Goal: Information Seeking & Learning: Learn about a topic

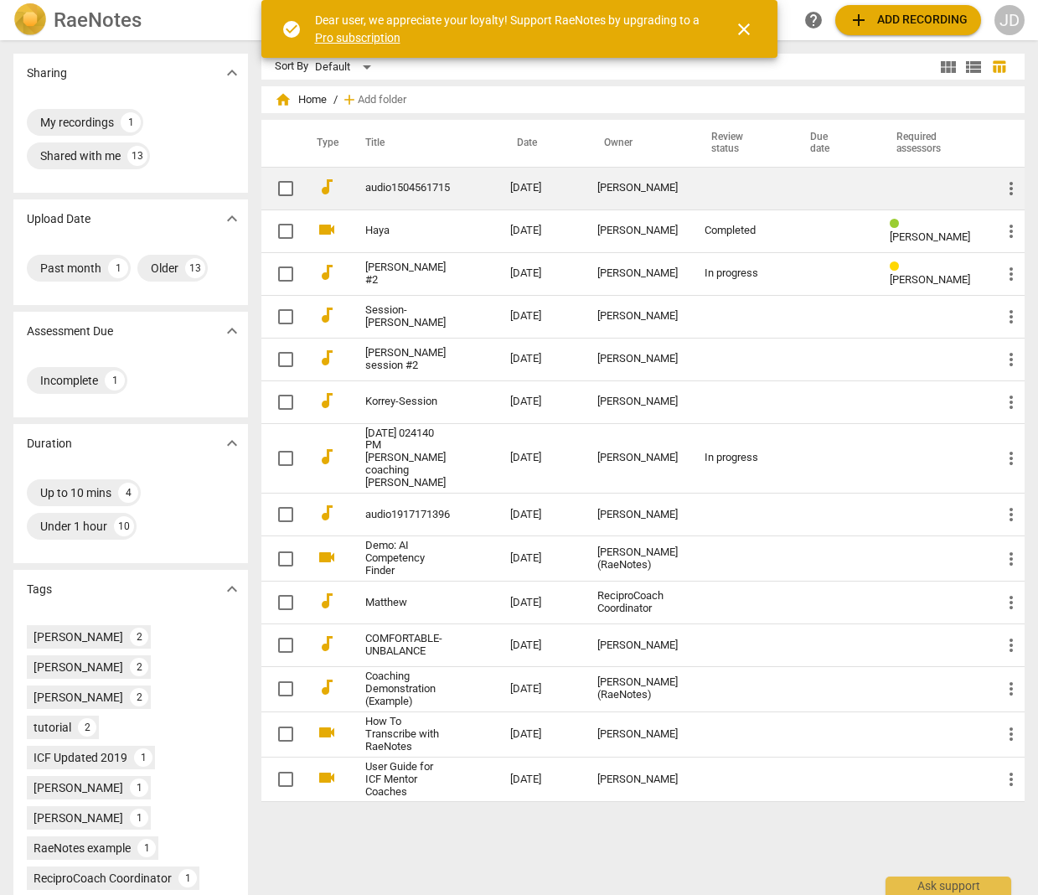
click at [415, 182] on link "audio1504561715" at bounding box center [407, 188] width 85 height 13
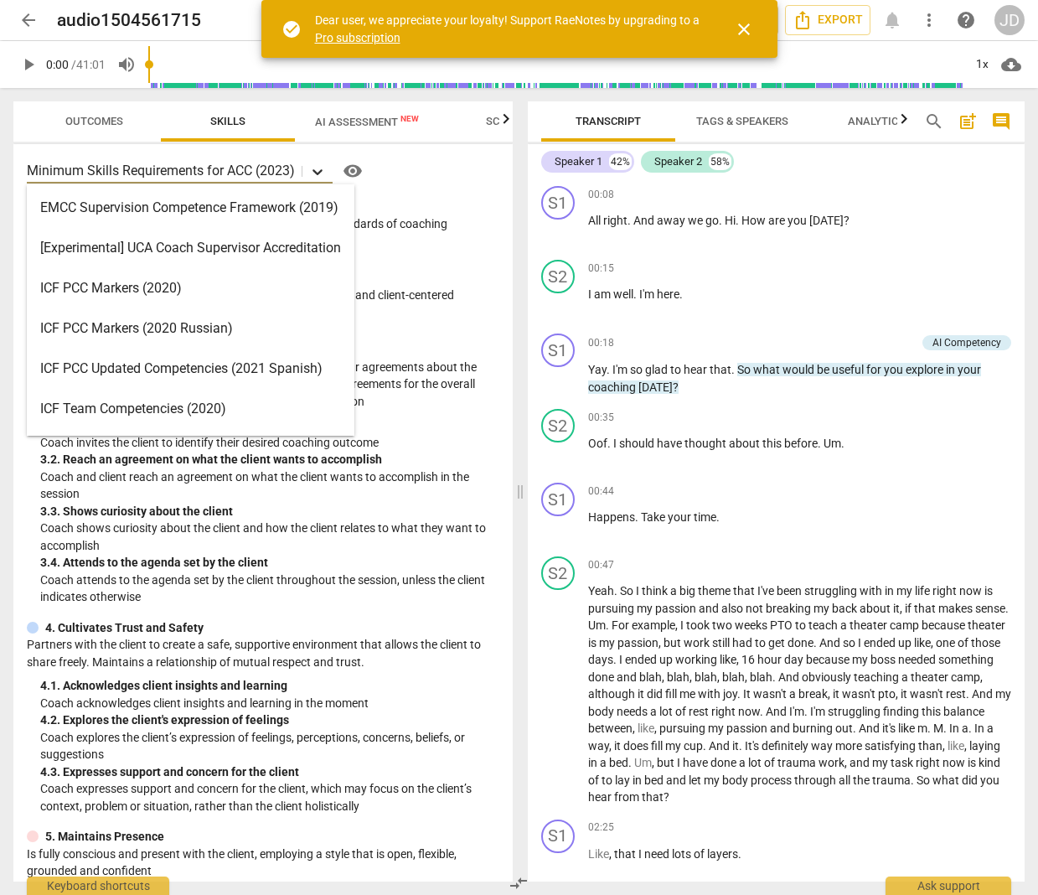
click at [320, 169] on icon at bounding box center [317, 171] width 17 height 17
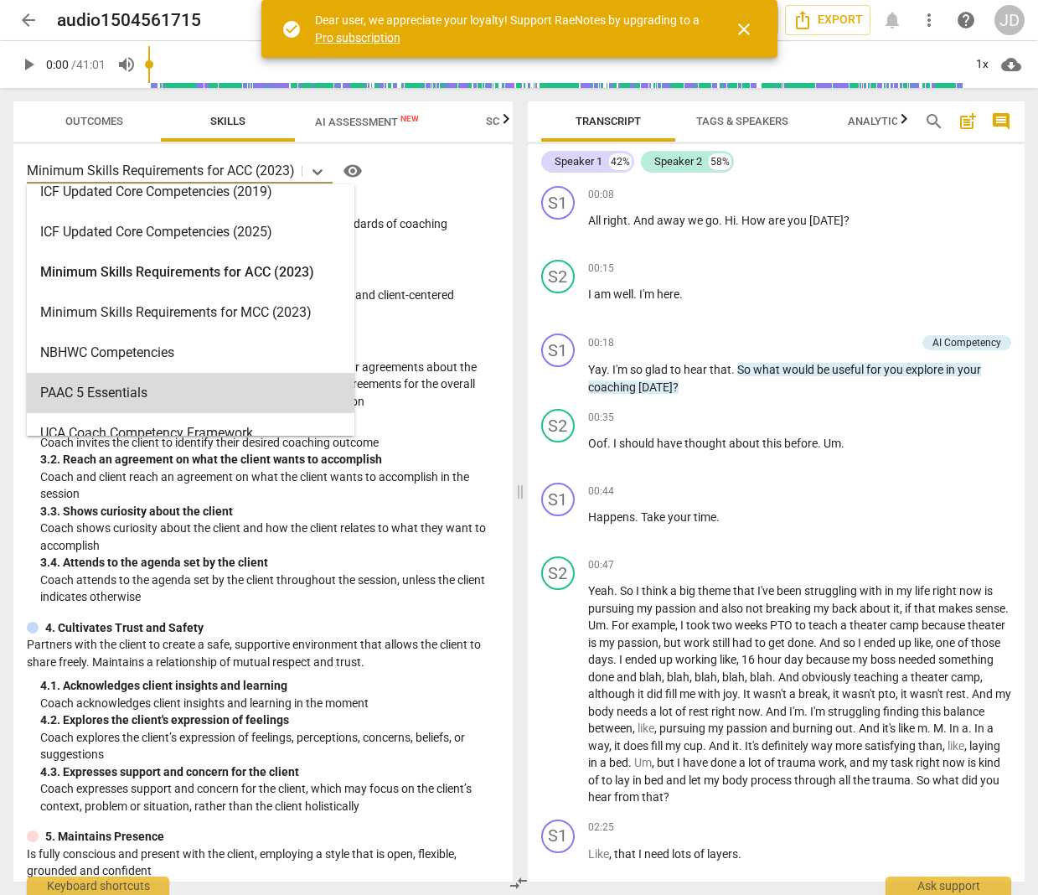
scroll to position [399, 0]
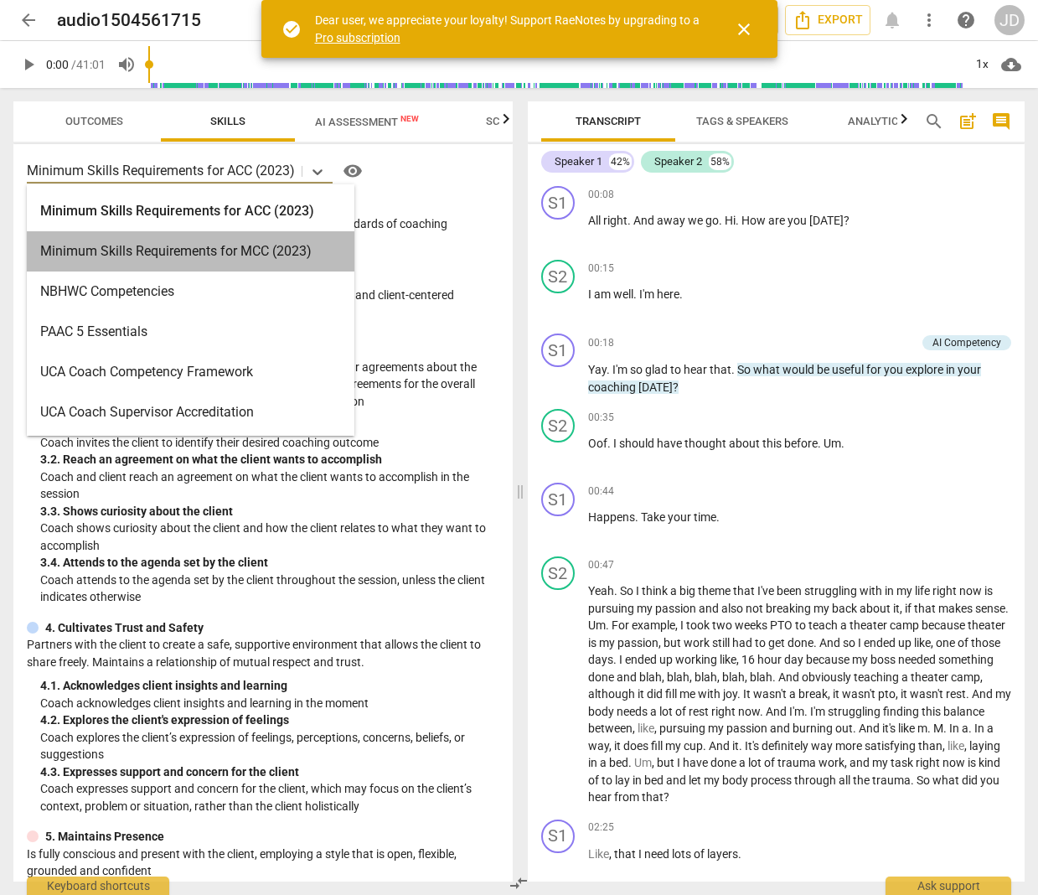
click at [213, 246] on div "Minimum Skills Requirements for MCC (2023)" at bounding box center [191, 251] width 328 height 40
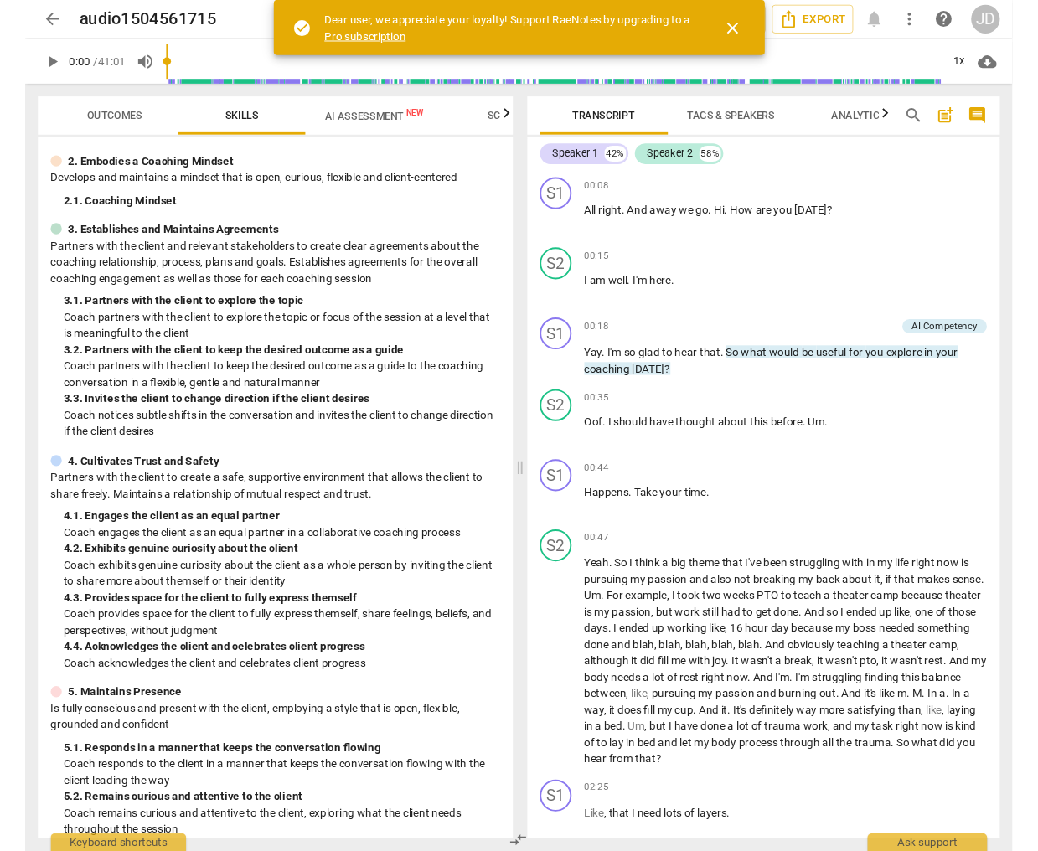
scroll to position [119, 0]
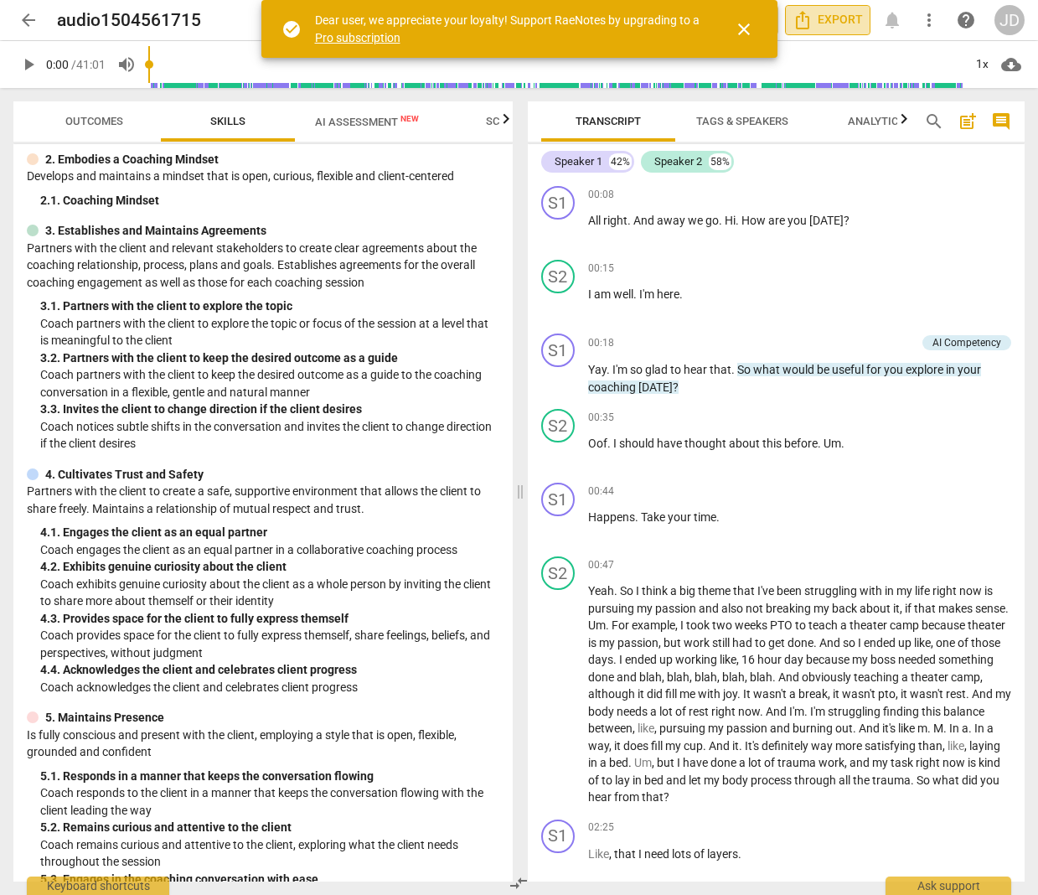
click at [824, 21] on span "Export" at bounding box center [828, 20] width 70 height 20
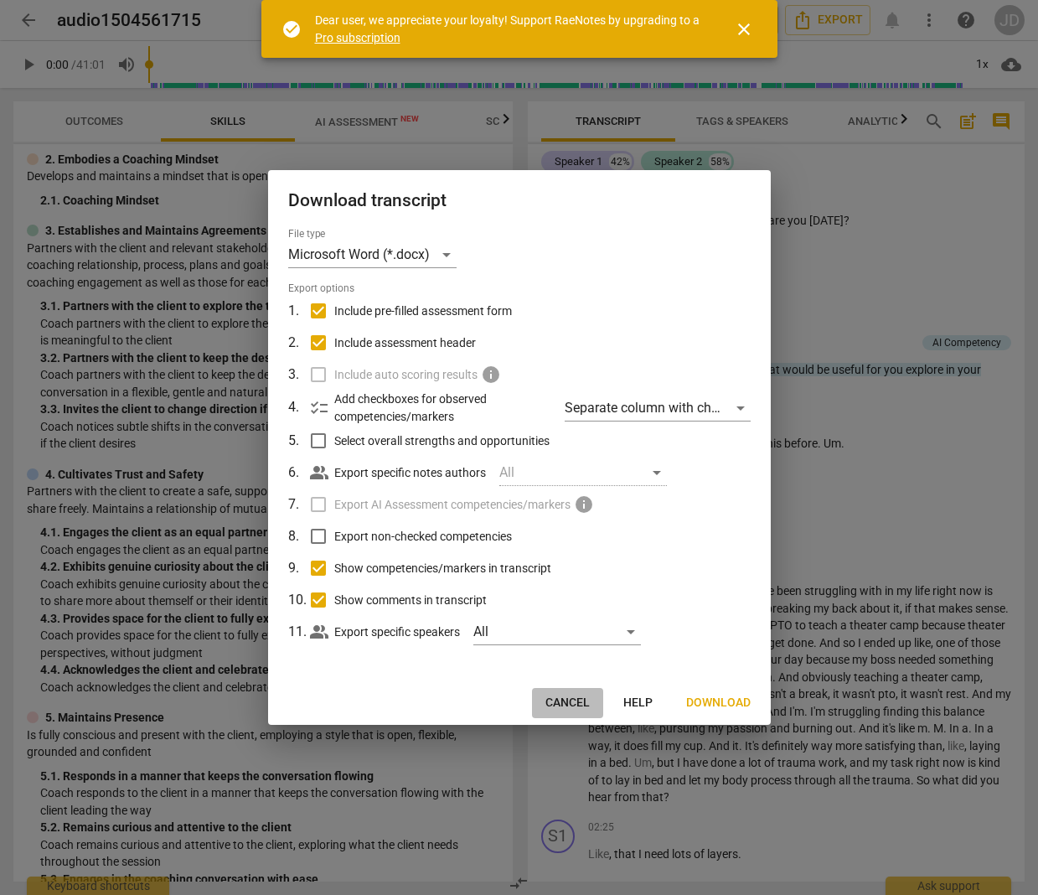
click at [578, 701] on span "Cancel" at bounding box center [568, 703] width 44 height 17
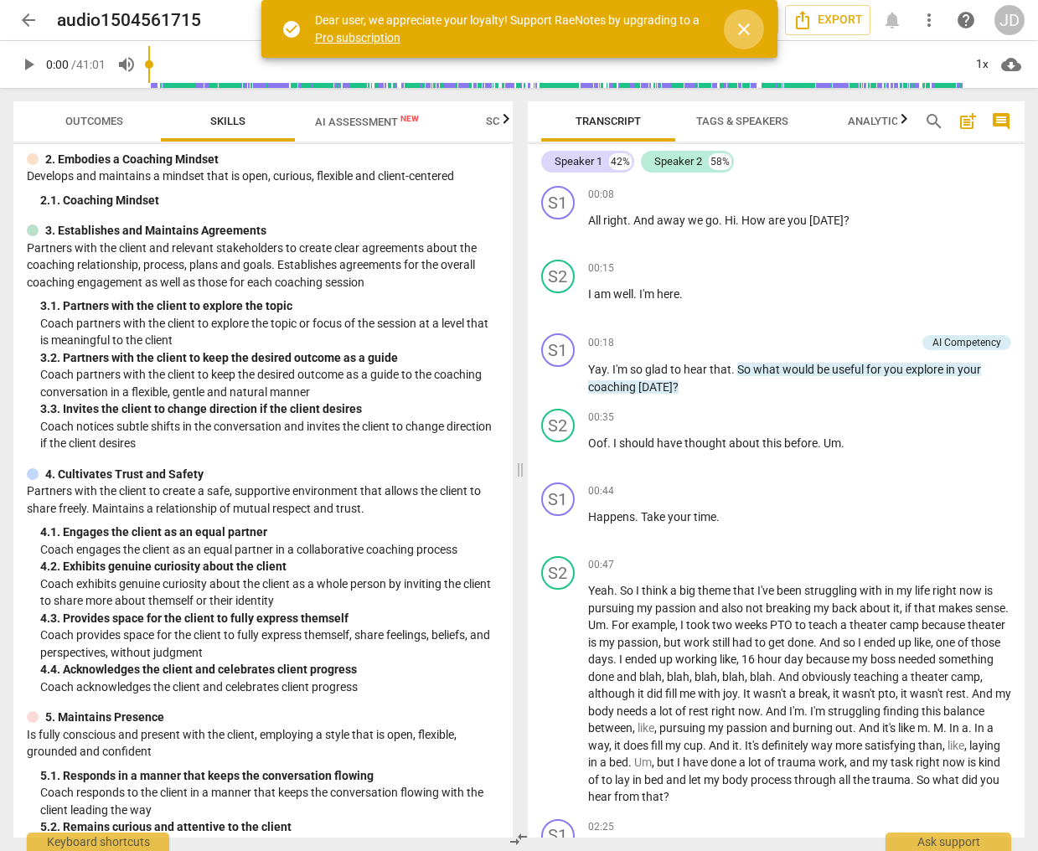
click at [748, 21] on span "close" at bounding box center [744, 29] width 20 height 20
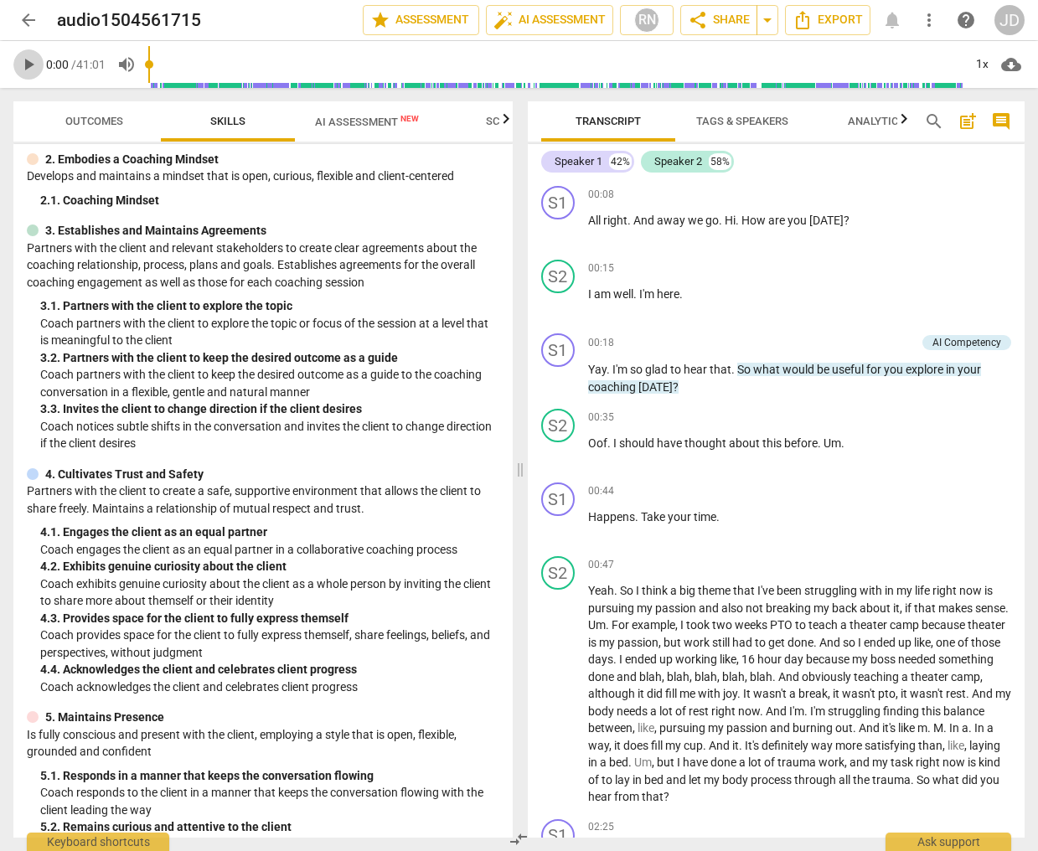
click at [27, 61] on span "play_arrow" at bounding box center [28, 64] width 20 height 20
click at [32, 70] on span "pause" at bounding box center [28, 64] width 20 height 20
click at [27, 61] on span "play_arrow" at bounding box center [28, 64] width 20 height 20
click at [27, 61] on span "pause" at bounding box center [28, 64] width 20 height 20
type input "27"
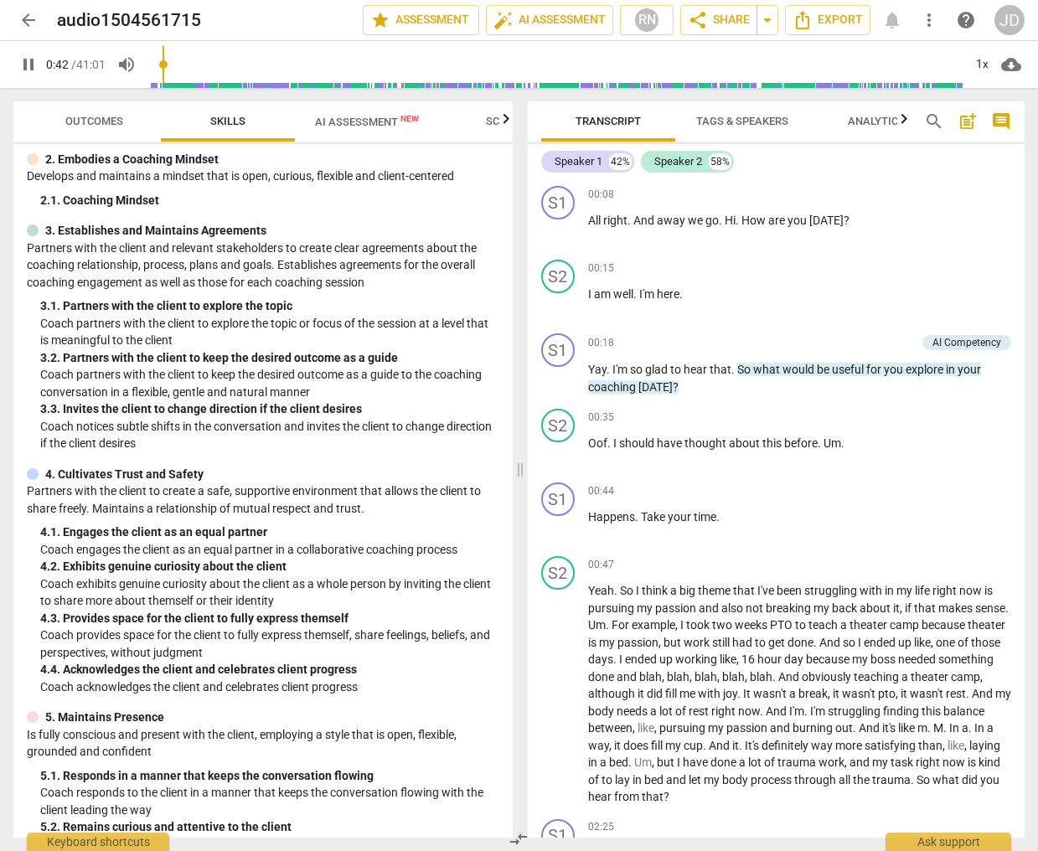
click at [24, 66] on span "pause" at bounding box center [28, 64] width 20 height 20
click at [559, 380] on span "play_arrow" at bounding box center [559, 379] width 20 height 20
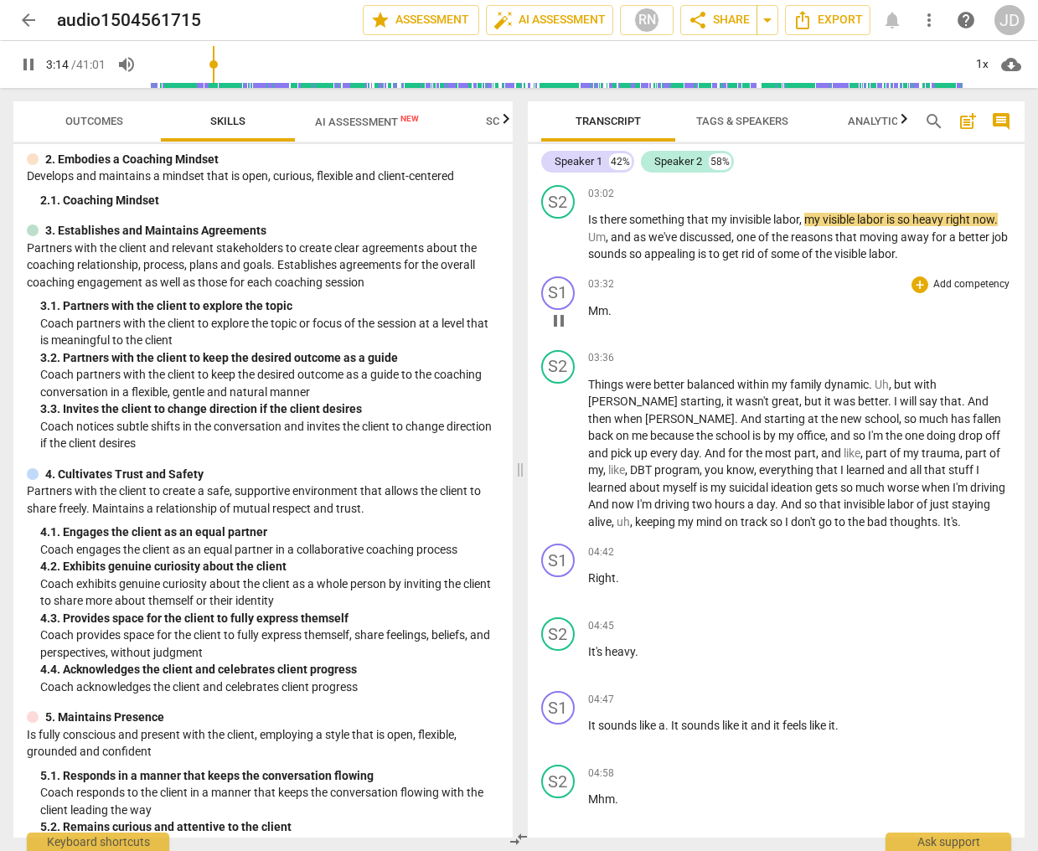
scroll to position [1025, 0]
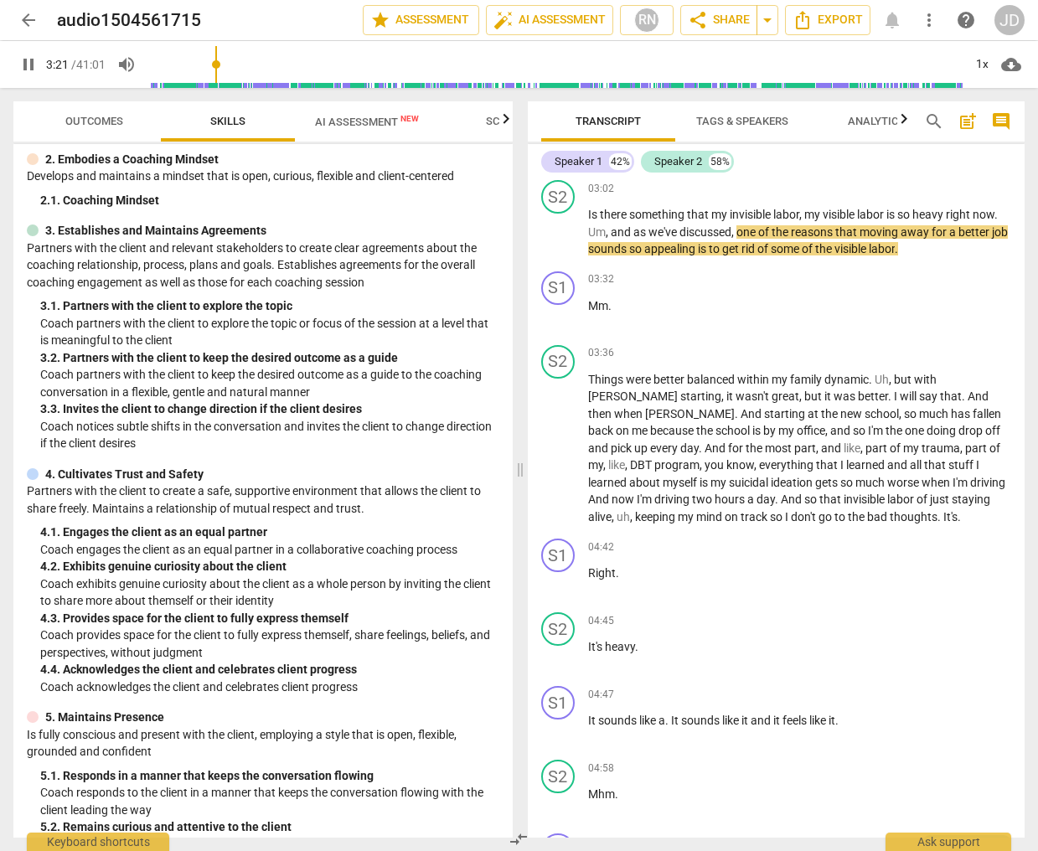
click at [24, 66] on span "pause" at bounding box center [28, 64] width 20 height 20
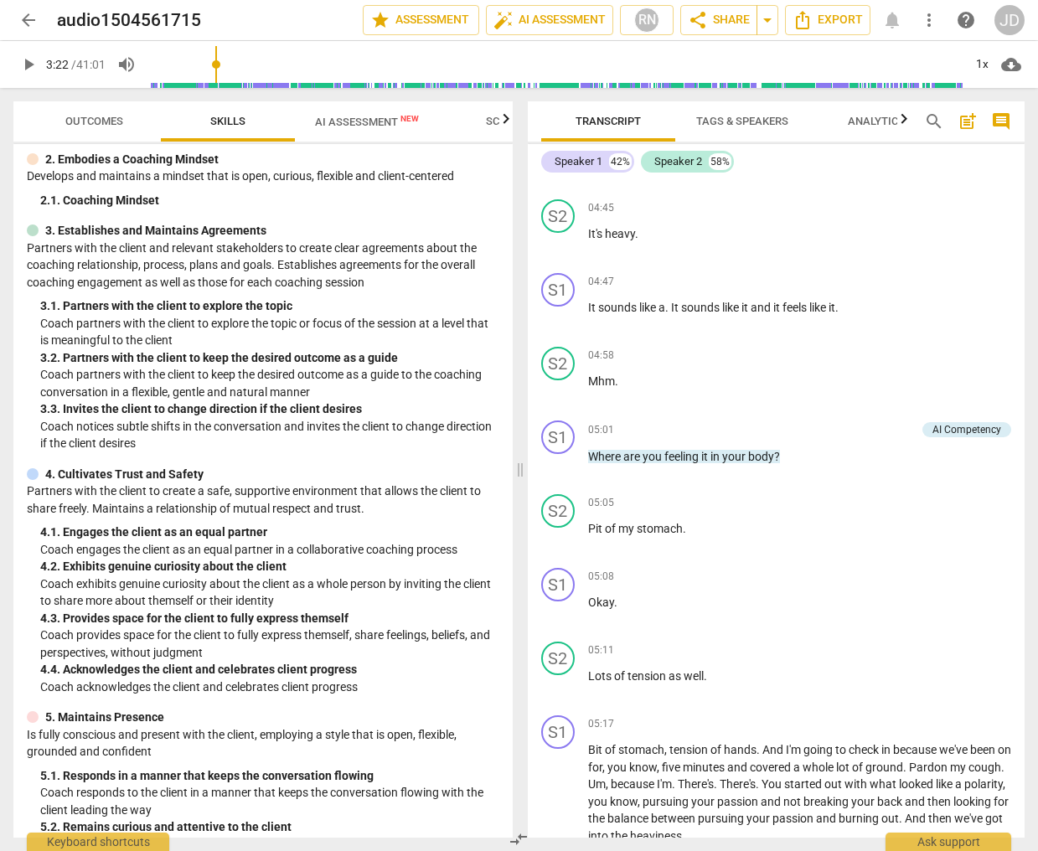
scroll to position [1441, 0]
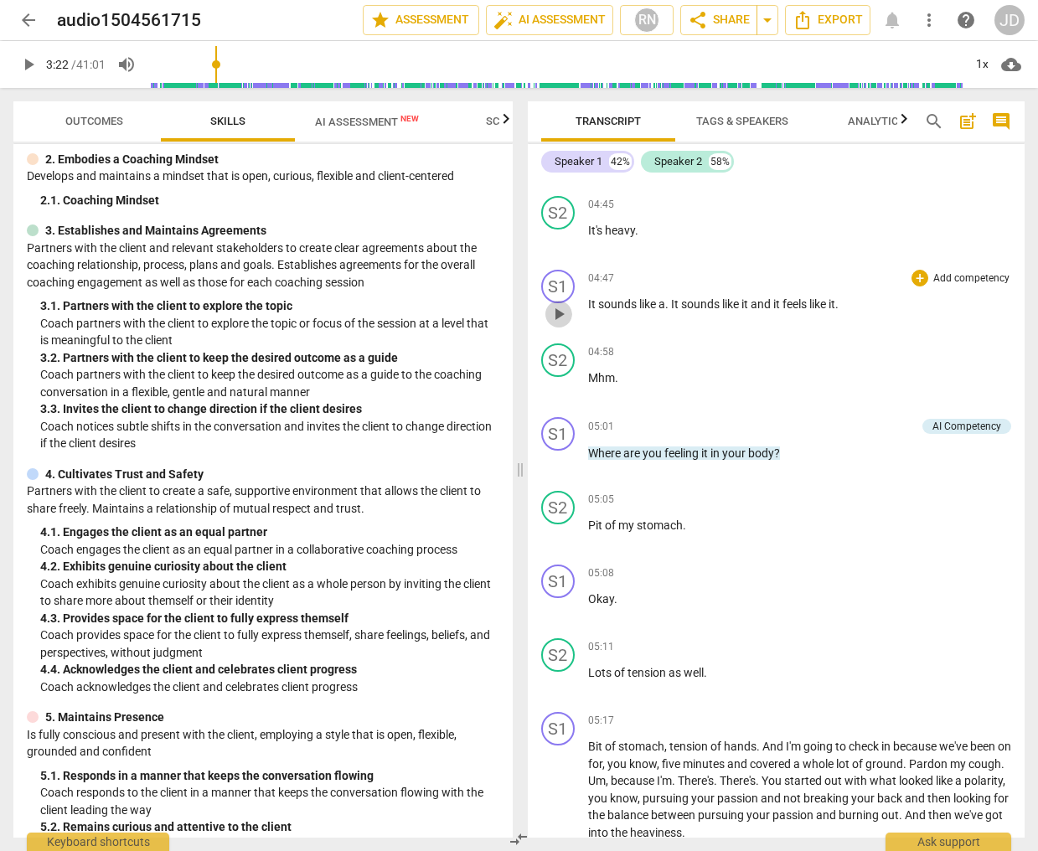
click at [559, 312] on span "play_arrow" at bounding box center [559, 314] width 20 height 20
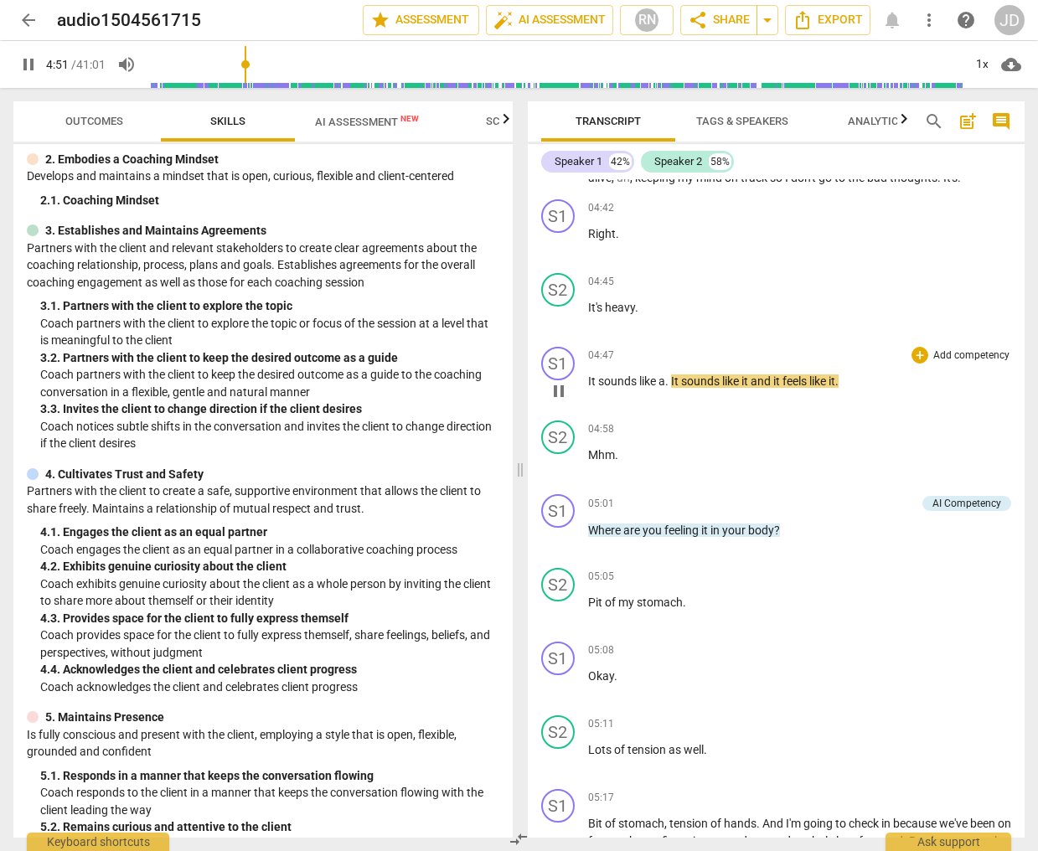
scroll to position [1357, 0]
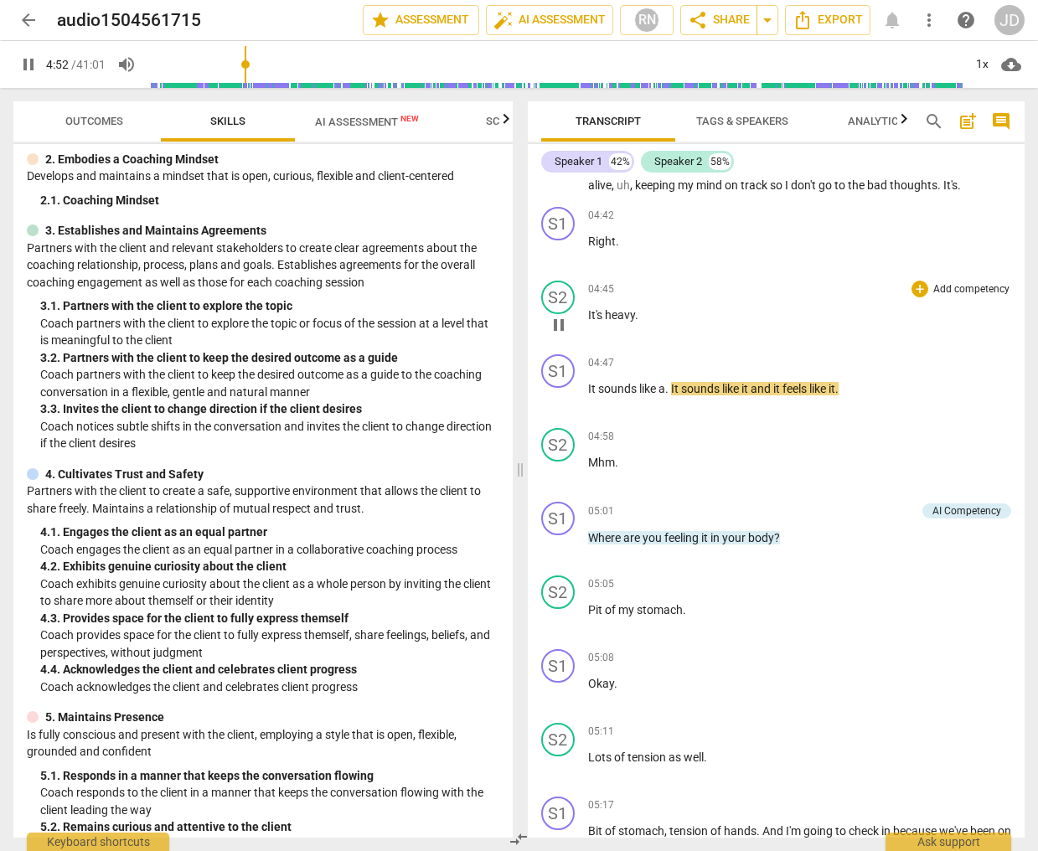
click at [556, 326] on span "pause" at bounding box center [559, 325] width 20 height 20
click at [556, 326] on span "play_arrow" at bounding box center [559, 325] width 20 height 20
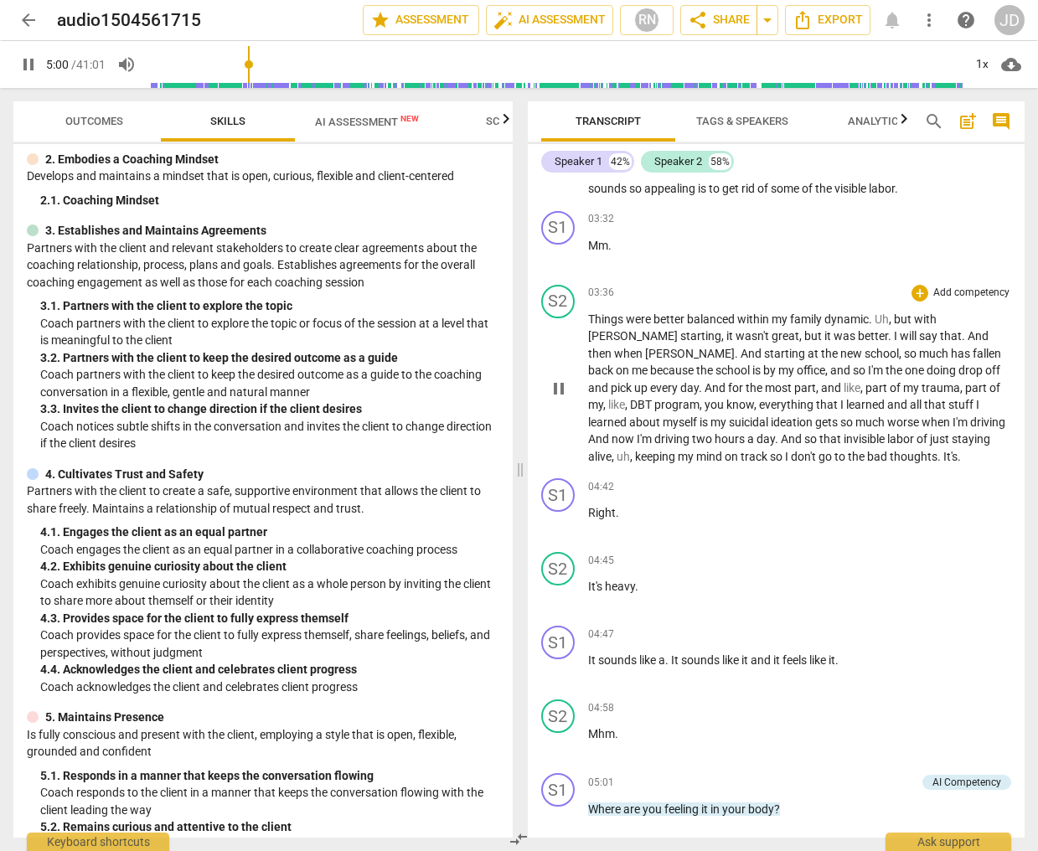
scroll to position [1077, 0]
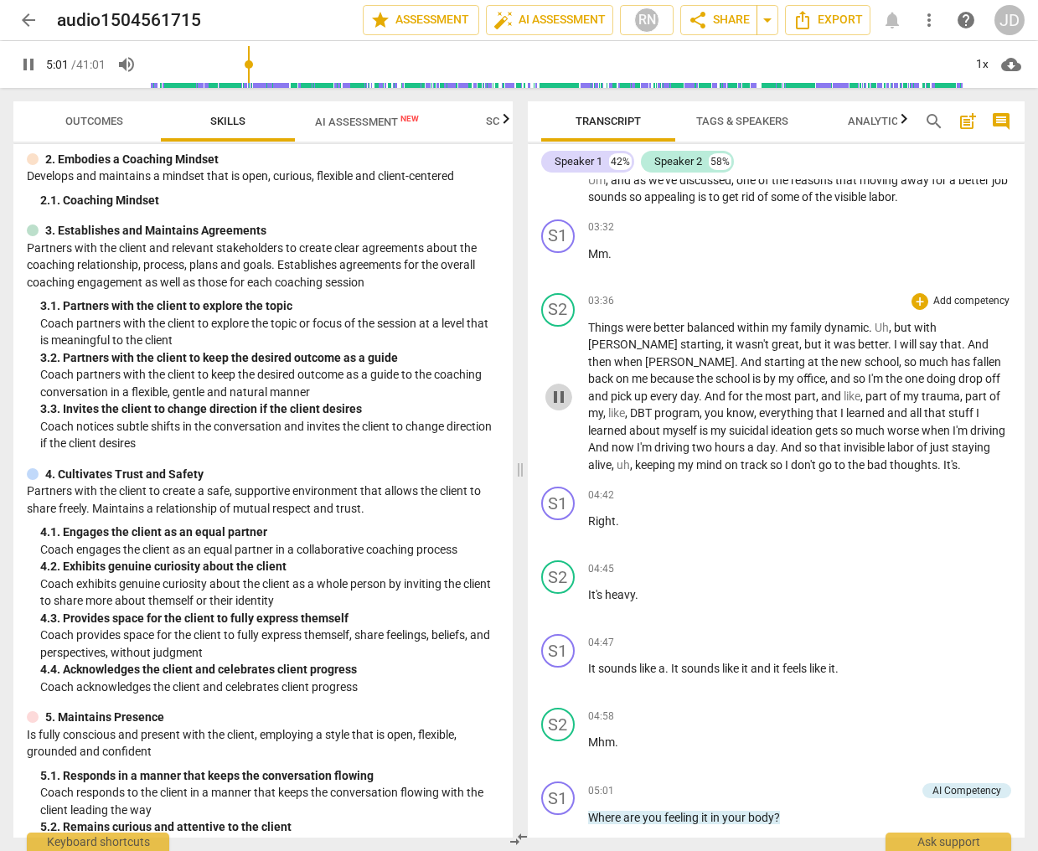
click at [549, 396] on span "pause" at bounding box center [559, 397] width 20 height 20
click at [729, 432] on span "suicidal" at bounding box center [750, 430] width 42 height 13
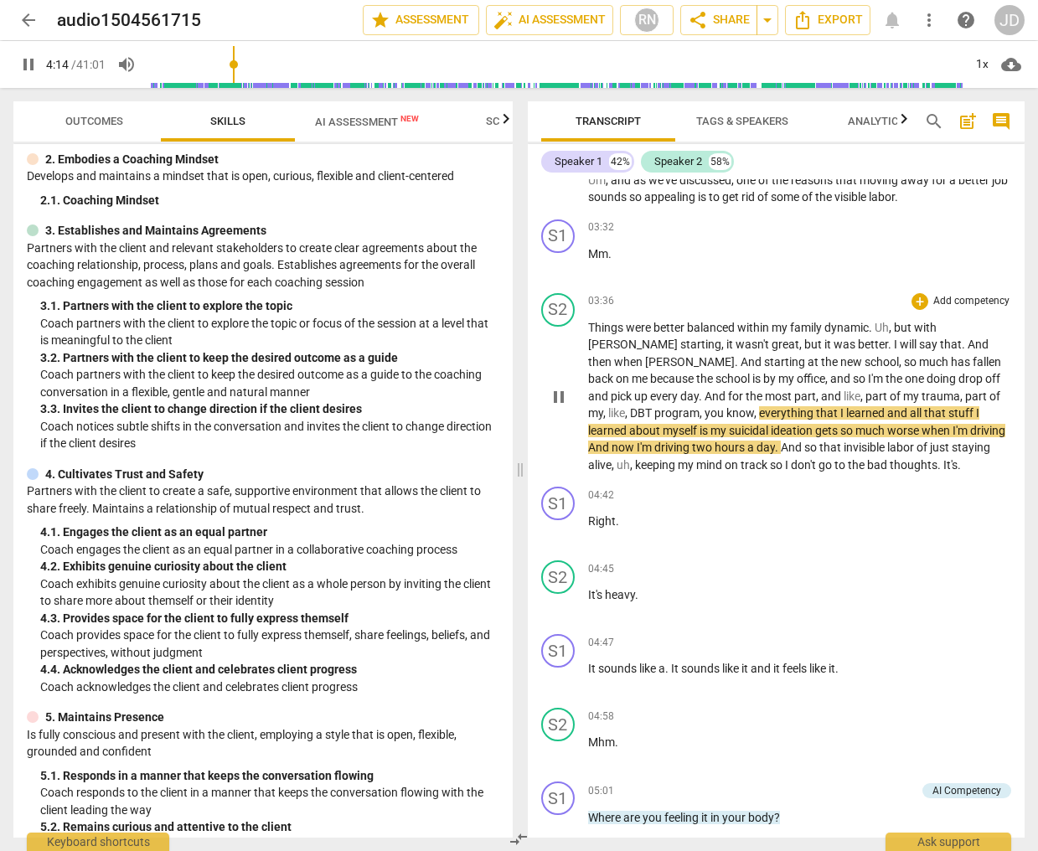
click at [729, 436] on span "suicidal" at bounding box center [750, 430] width 42 height 13
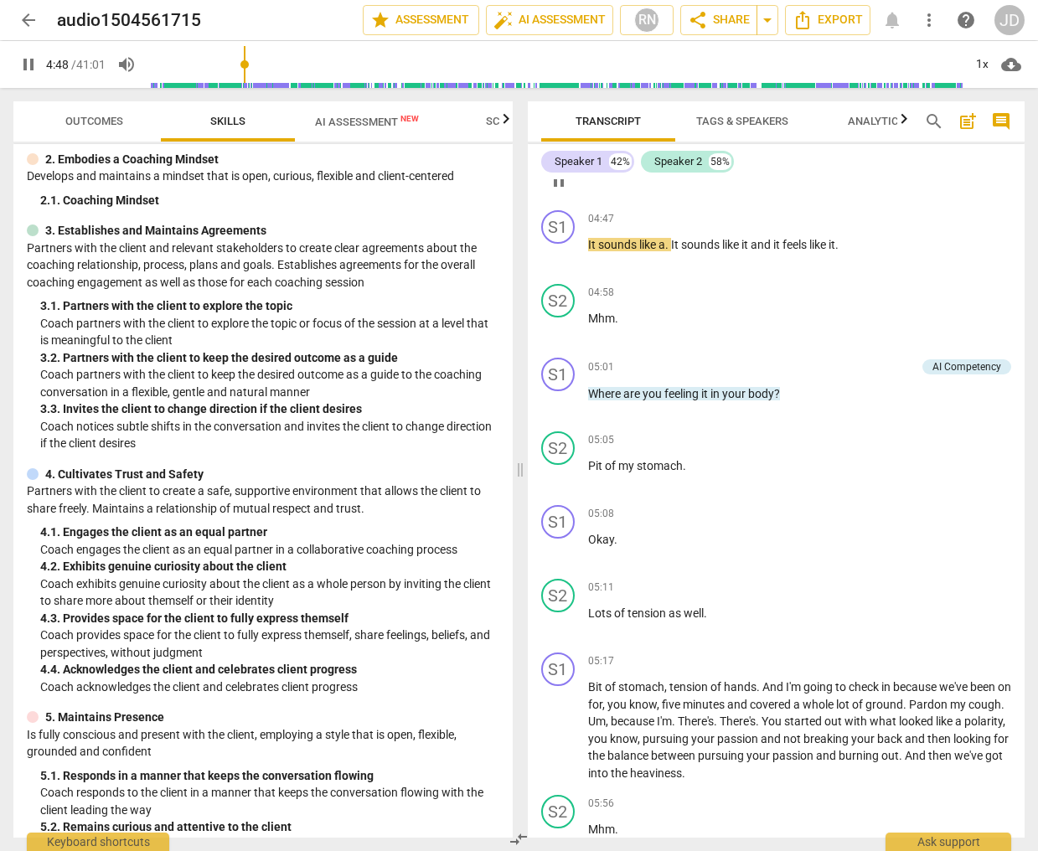
scroll to position [1505, 0]
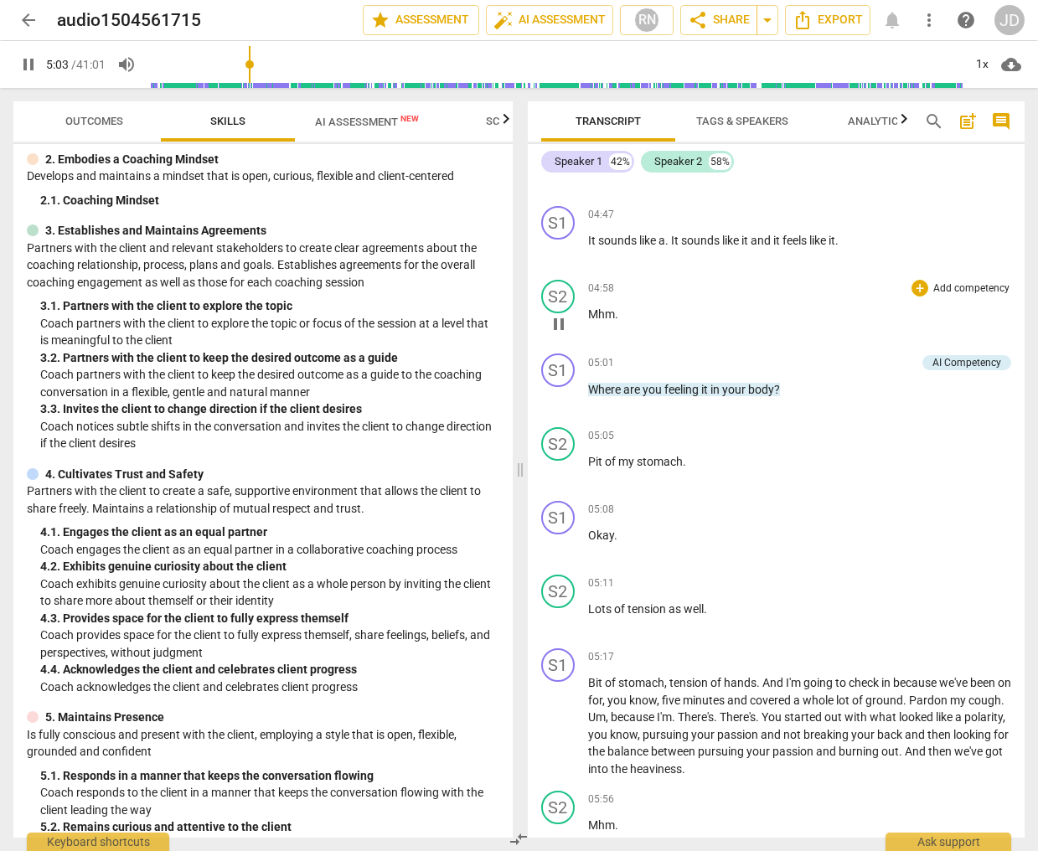
click at [559, 325] on span "pause" at bounding box center [559, 324] width 20 height 20
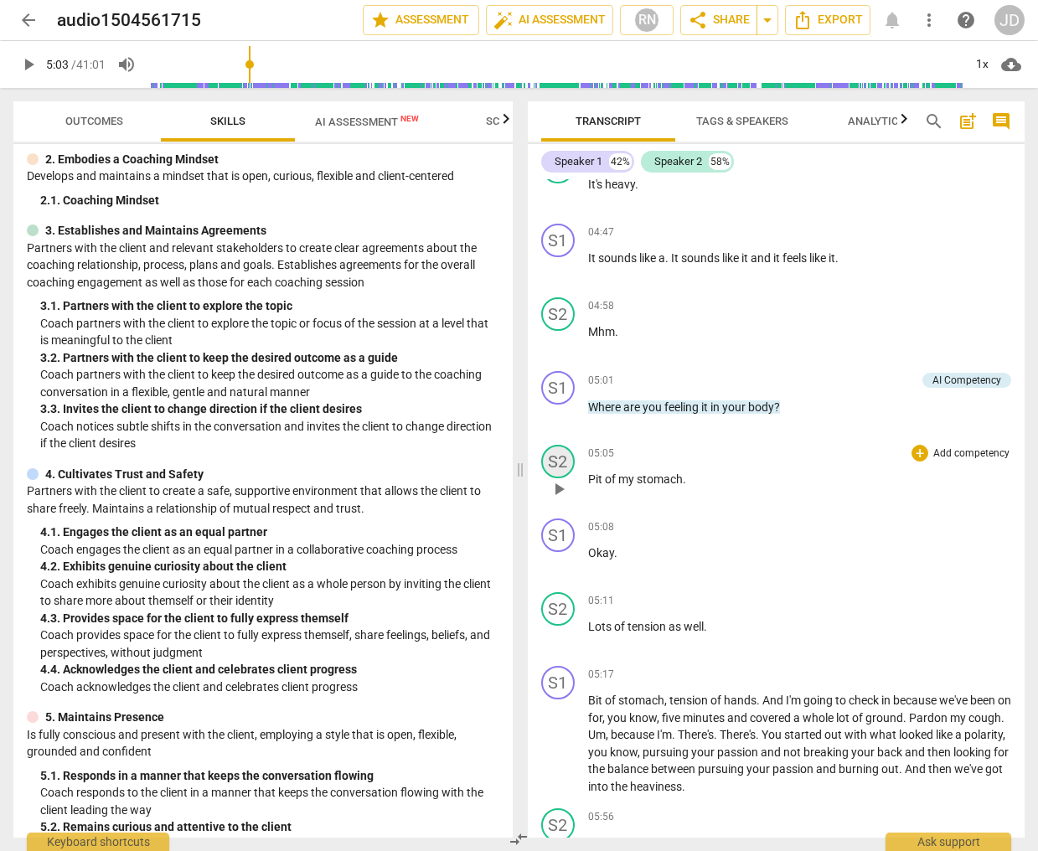
scroll to position [1482, 0]
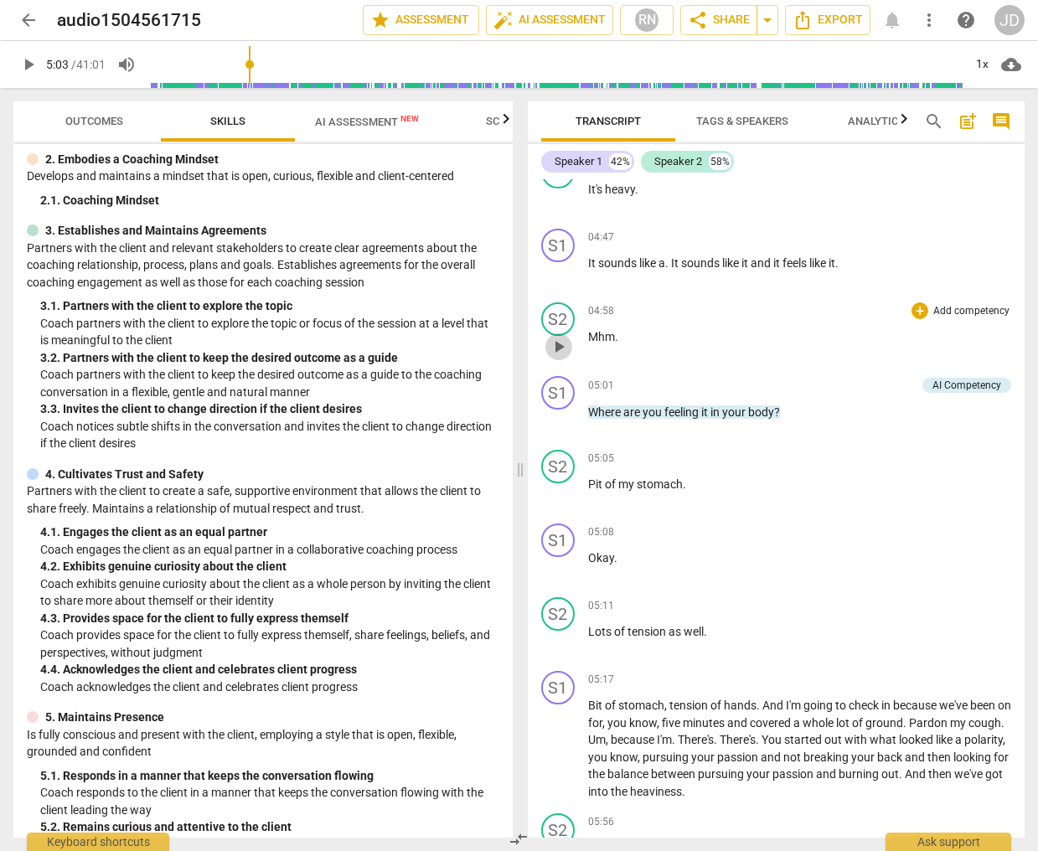
click at [551, 353] on span "play_arrow" at bounding box center [559, 347] width 20 height 20
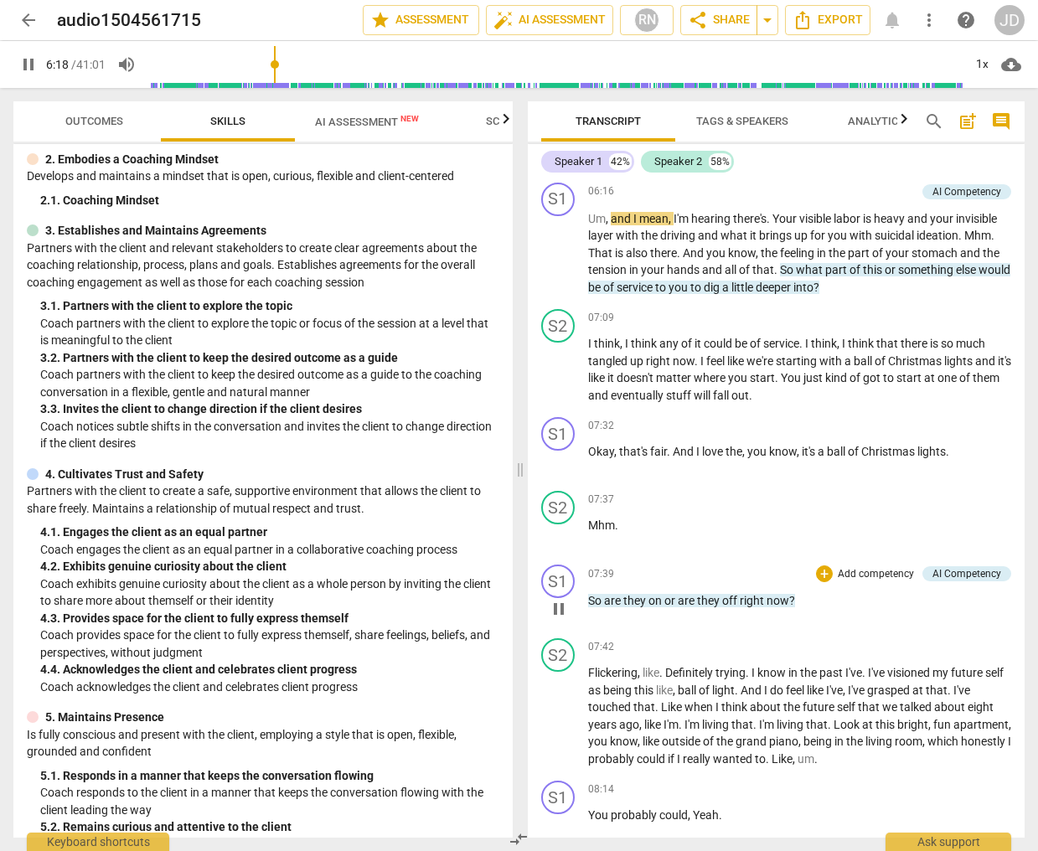
scroll to position [2354, 0]
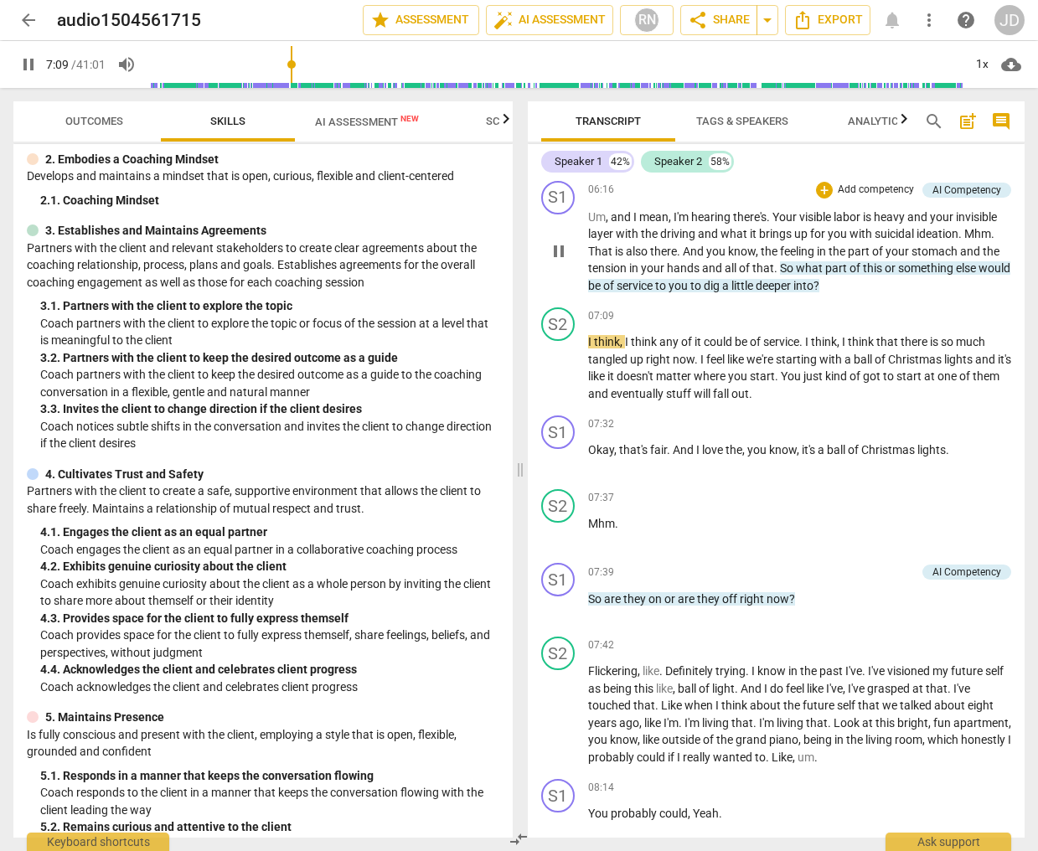
click at [558, 246] on span "pause" at bounding box center [559, 251] width 20 height 20
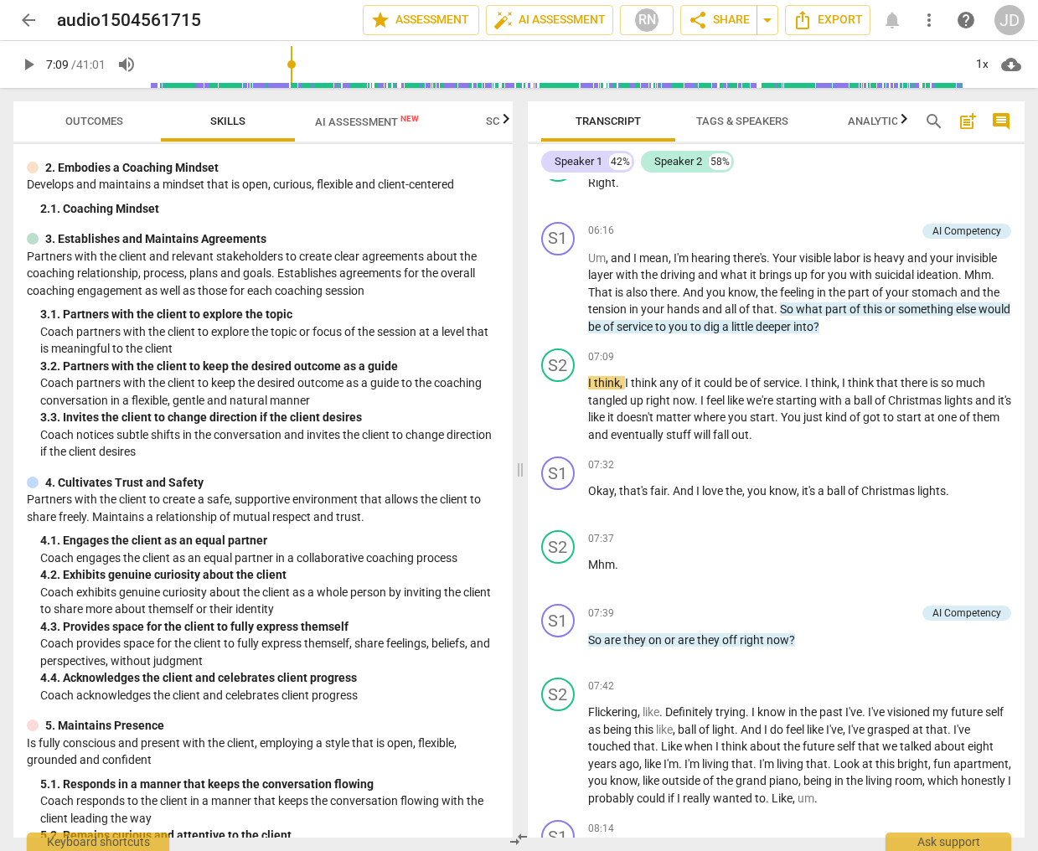
scroll to position [2327, 0]
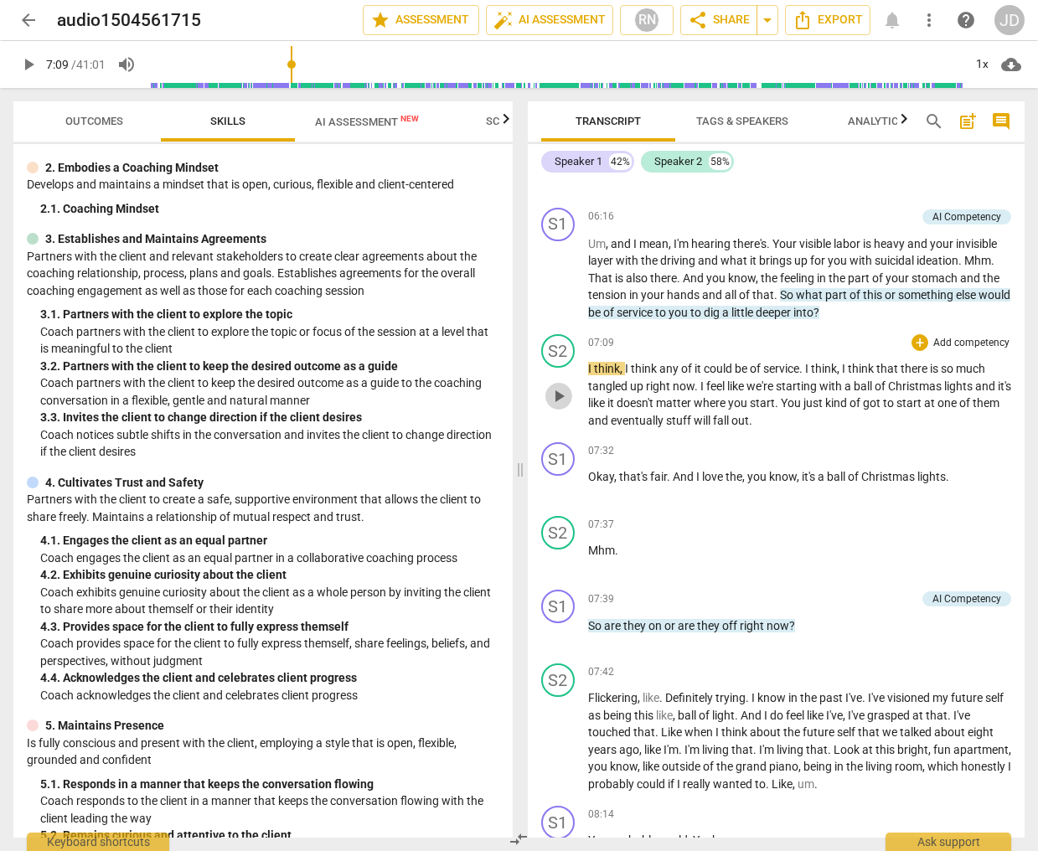
click at [556, 391] on span "play_arrow" at bounding box center [559, 396] width 20 height 20
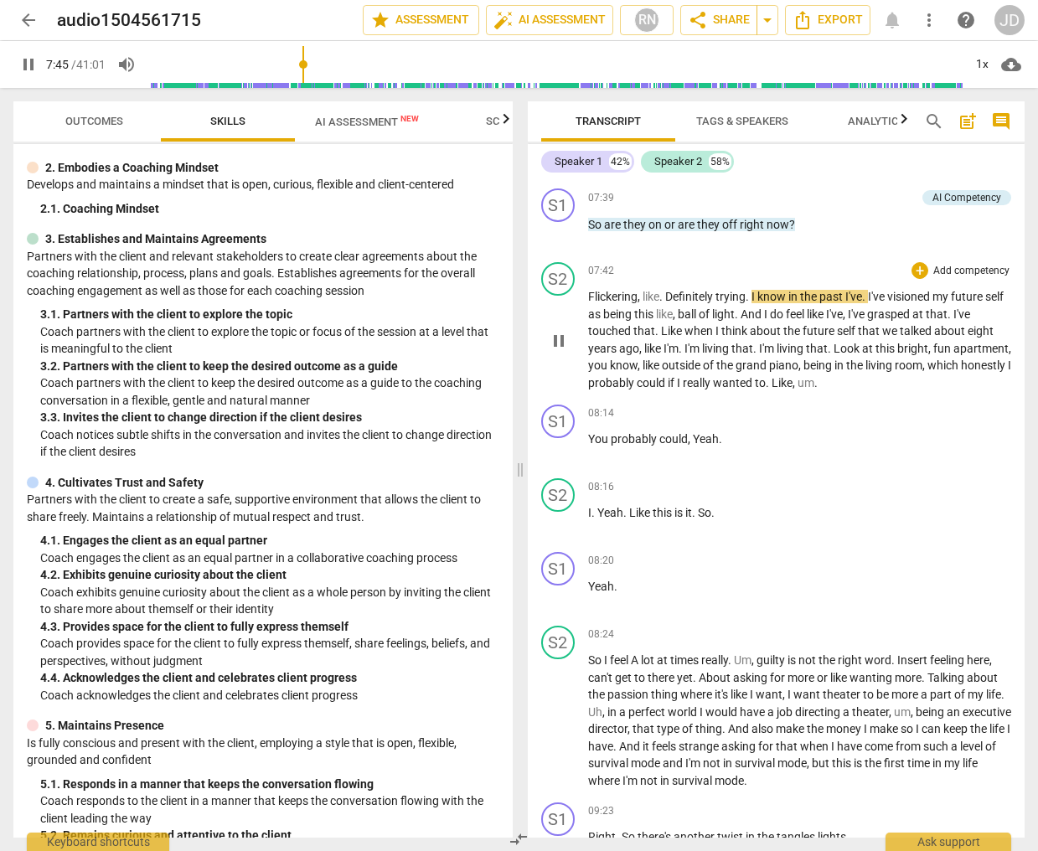
scroll to position [2726, 0]
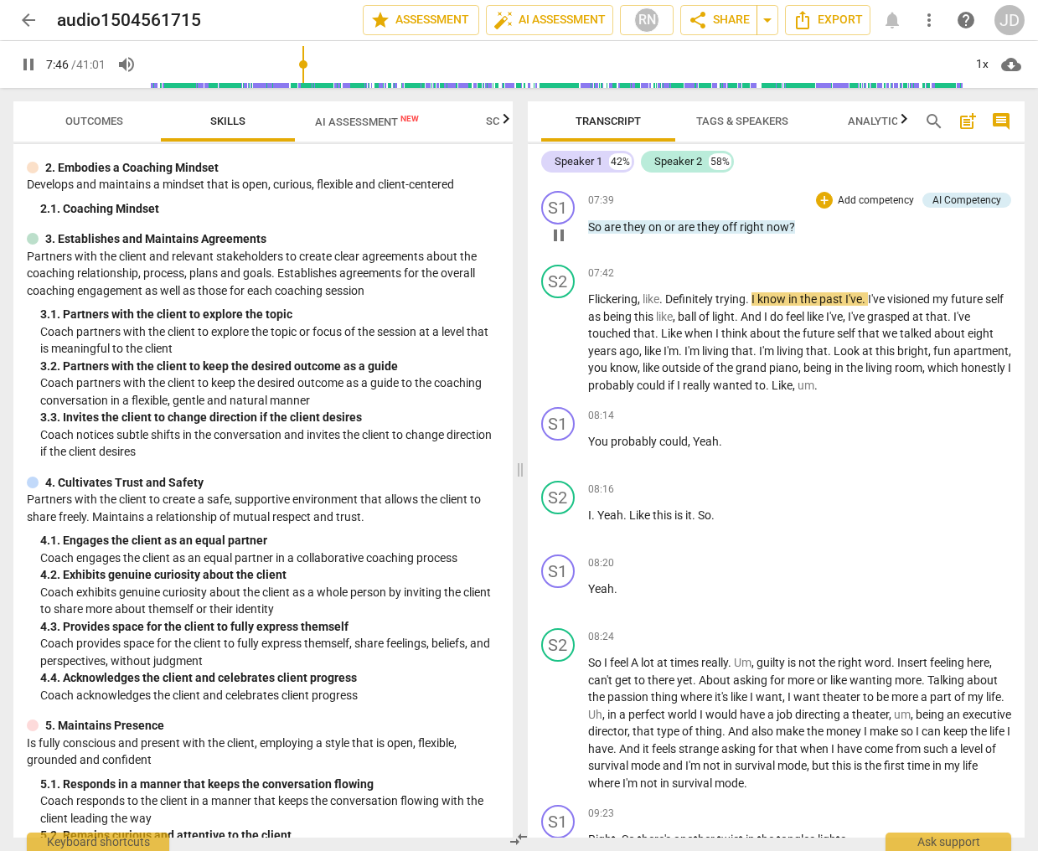
click at [556, 241] on span "pause" at bounding box center [559, 235] width 20 height 20
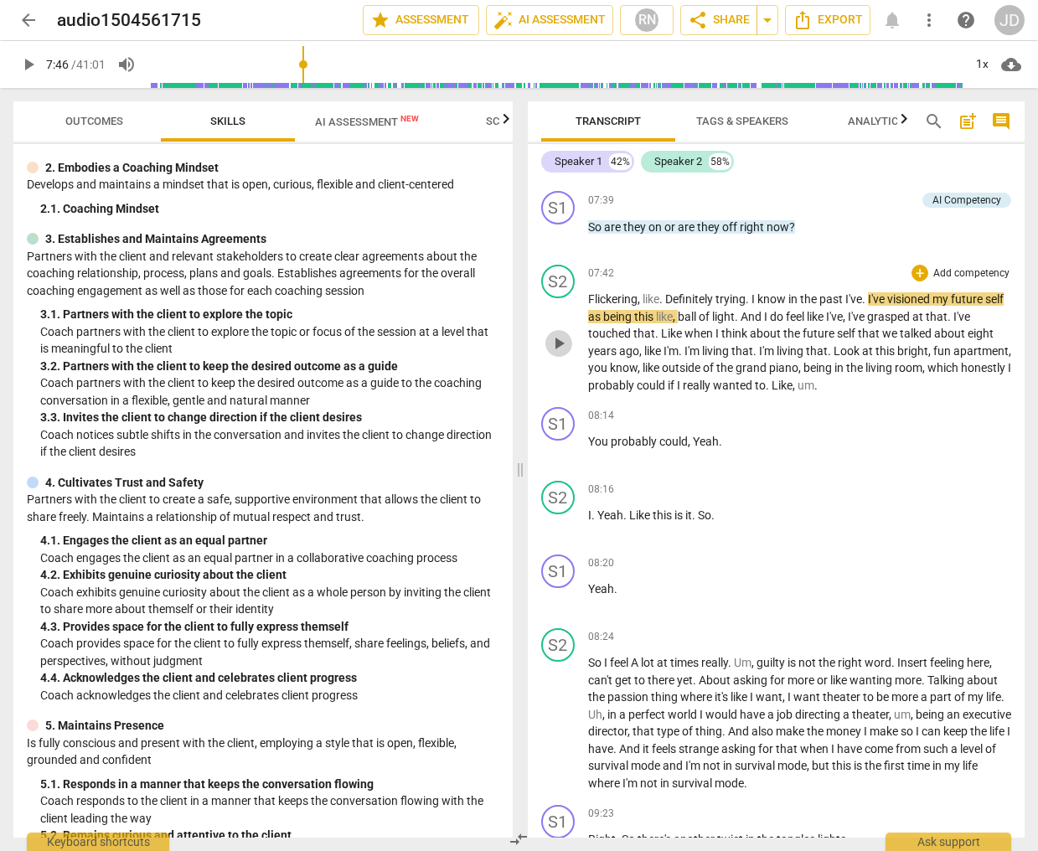
click at [553, 337] on span "play_arrow" at bounding box center [559, 344] width 20 height 20
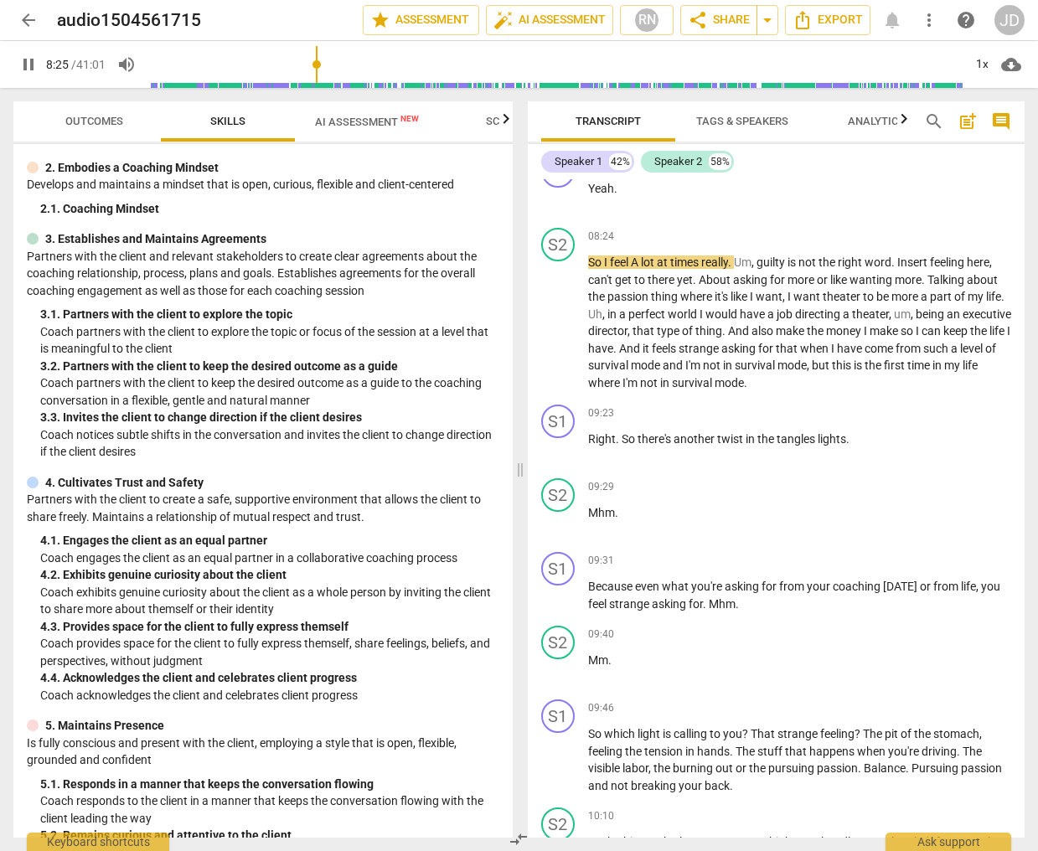
scroll to position [3164, 0]
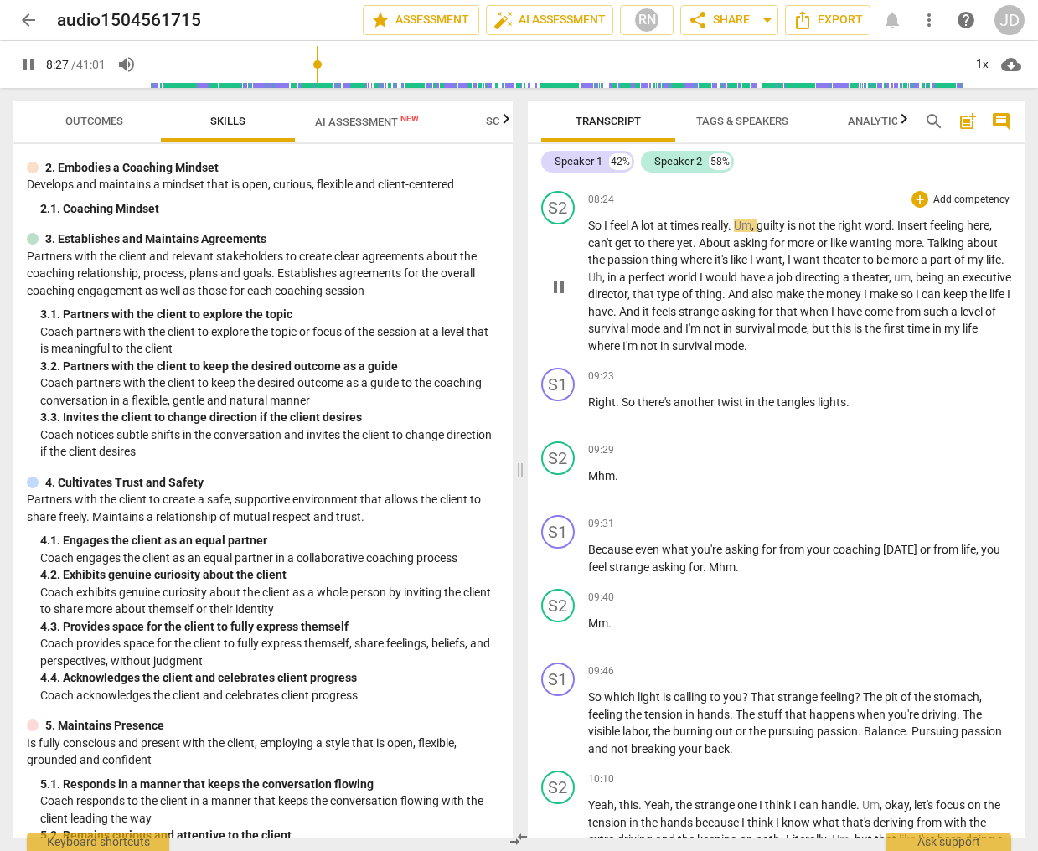
click at [559, 282] on span "pause" at bounding box center [559, 287] width 20 height 20
click at [557, 290] on span "play_arrow" at bounding box center [559, 287] width 20 height 20
click at [562, 282] on span "pause" at bounding box center [559, 287] width 20 height 20
click at [560, 288] on span "play_arrow" at bounding box center [559, 287] width 20 height 20
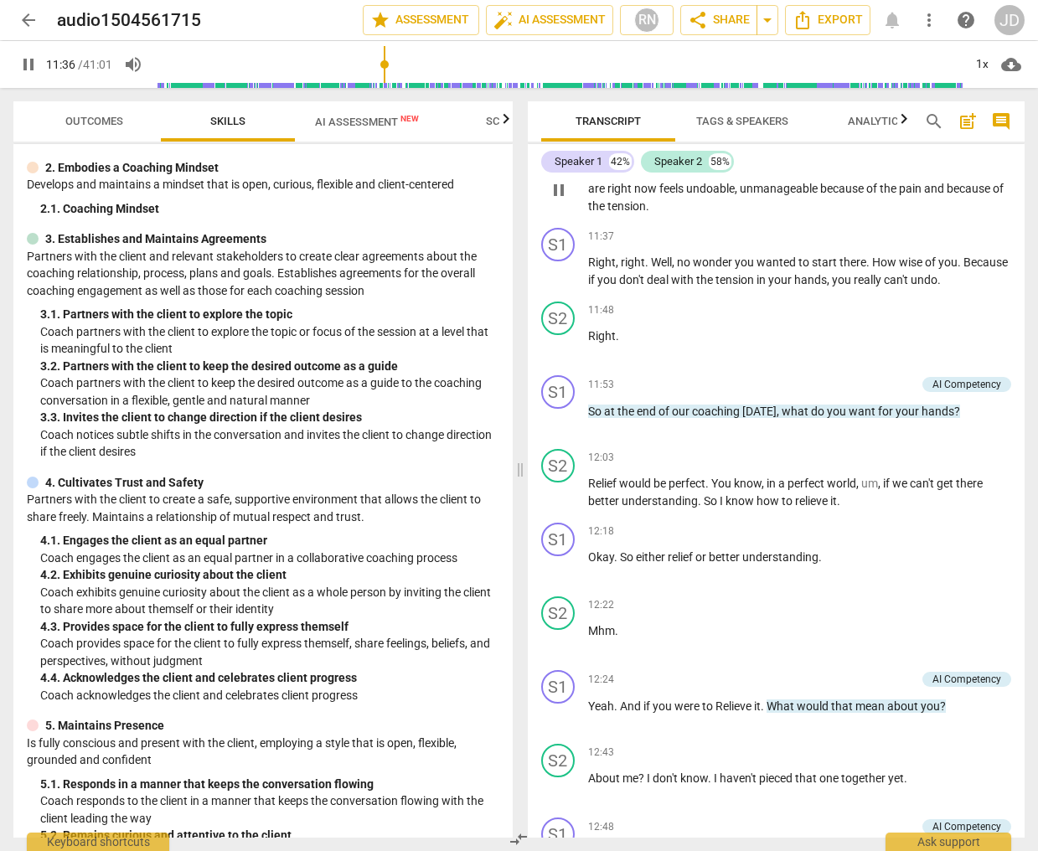
scroll to position [4466, 0]
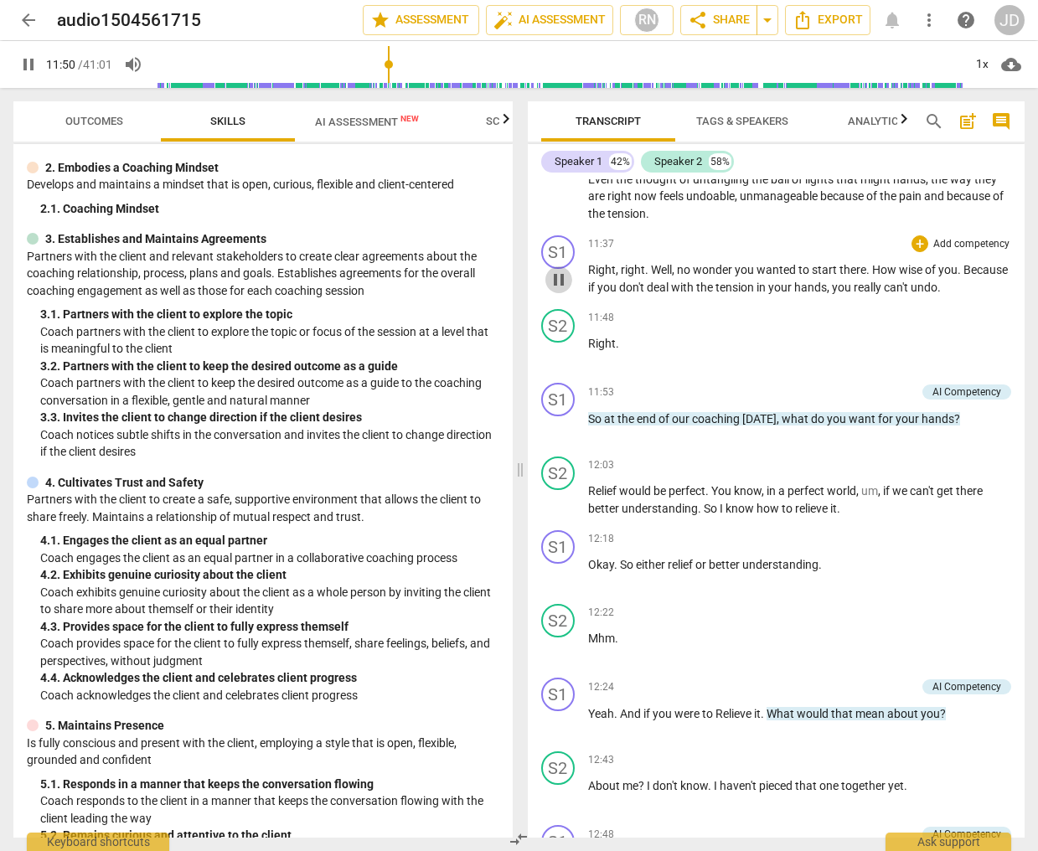
click at [558, 283] on span "pause" at bounding box center [559, 280] width 20 height 20
click at [554, 354] on span "play_arrow" at bounding box center [559, 354] width 20 height 20
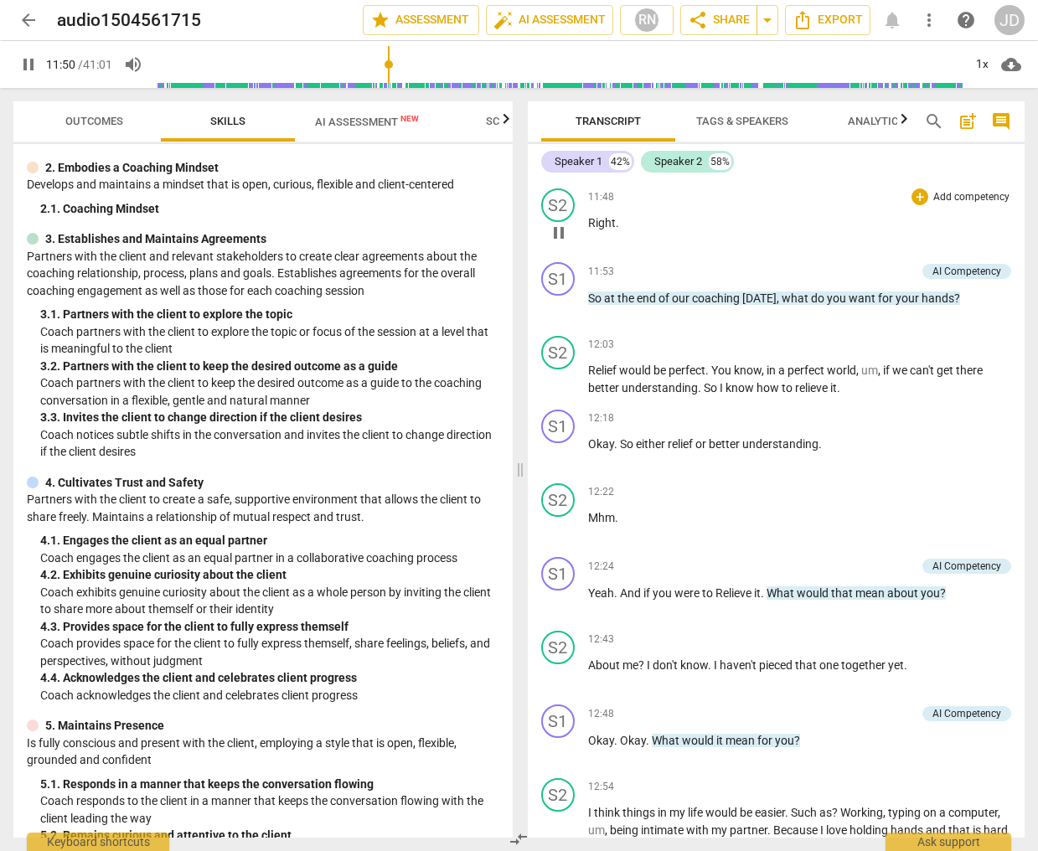
scroll to position [4596, 0]
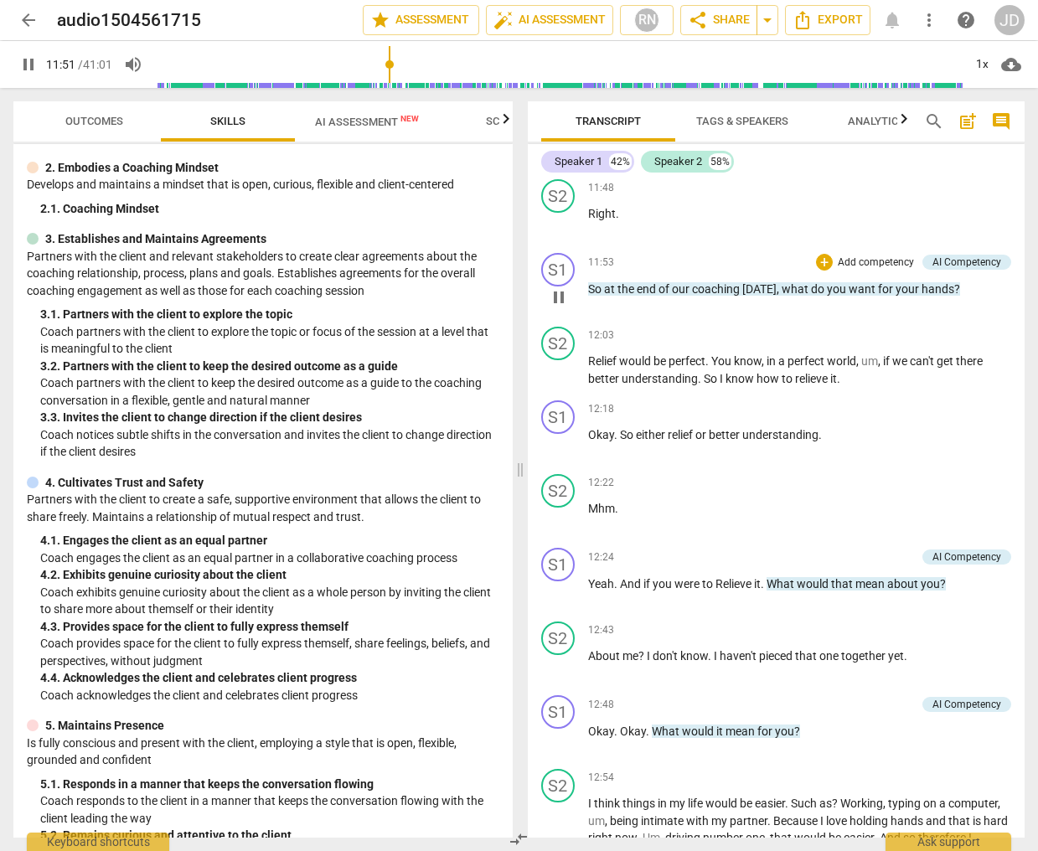
click at [553, 303] on span "pause" at bounding box center [559, 297] width 20 height 20
click at [558, 298] on span "play_arrow" at bounding box center [559, 297] width 20 height 20
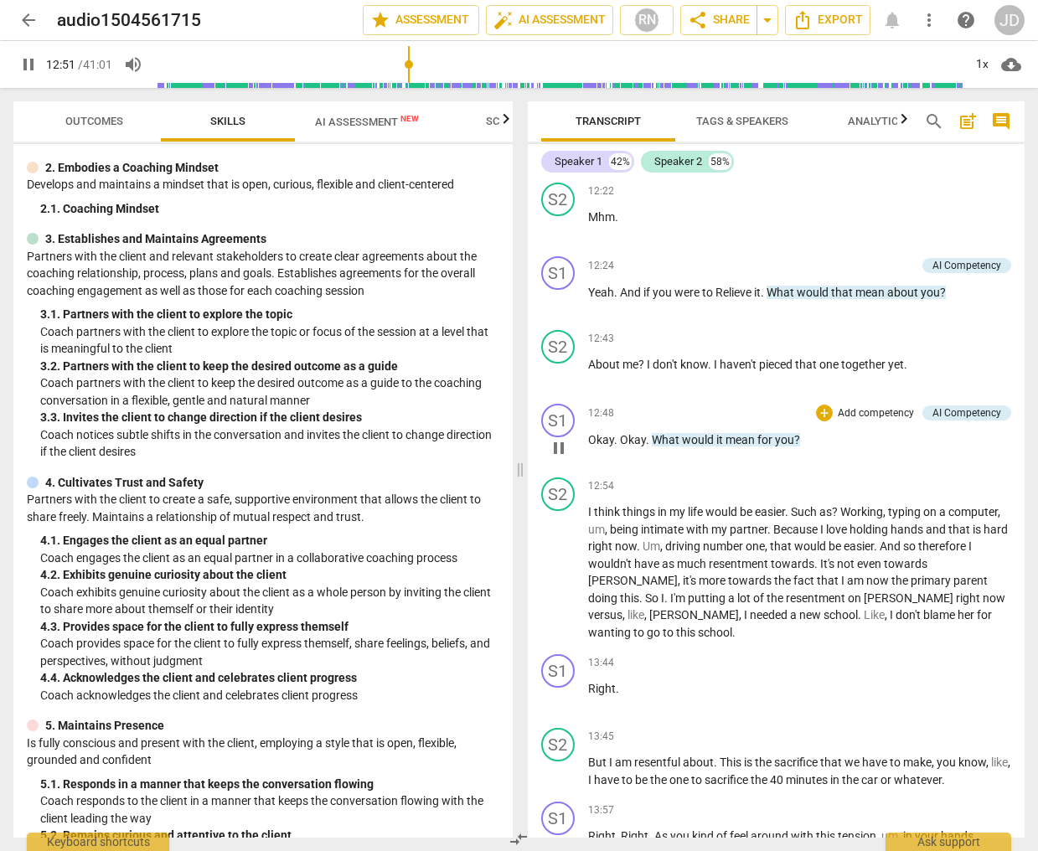
scroll to position [4903, 0]
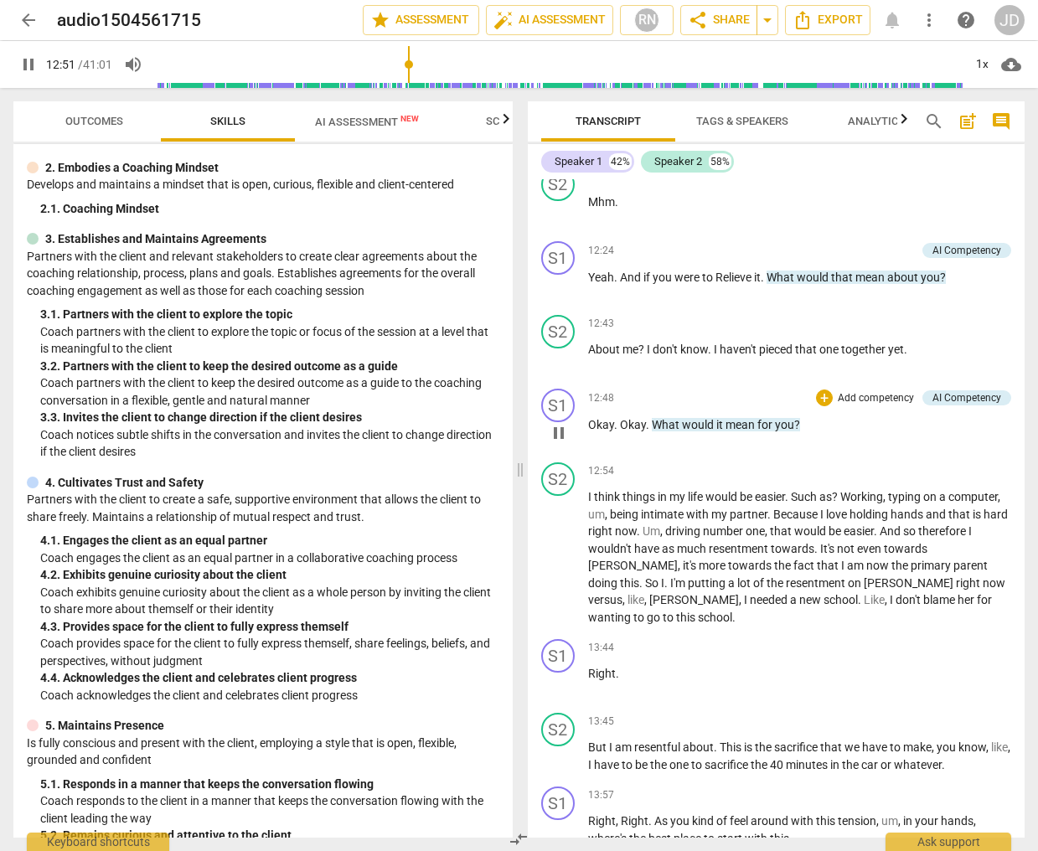
click at [565, 432] on span "pause" at bounding box center [559, 433] width 20 height 20
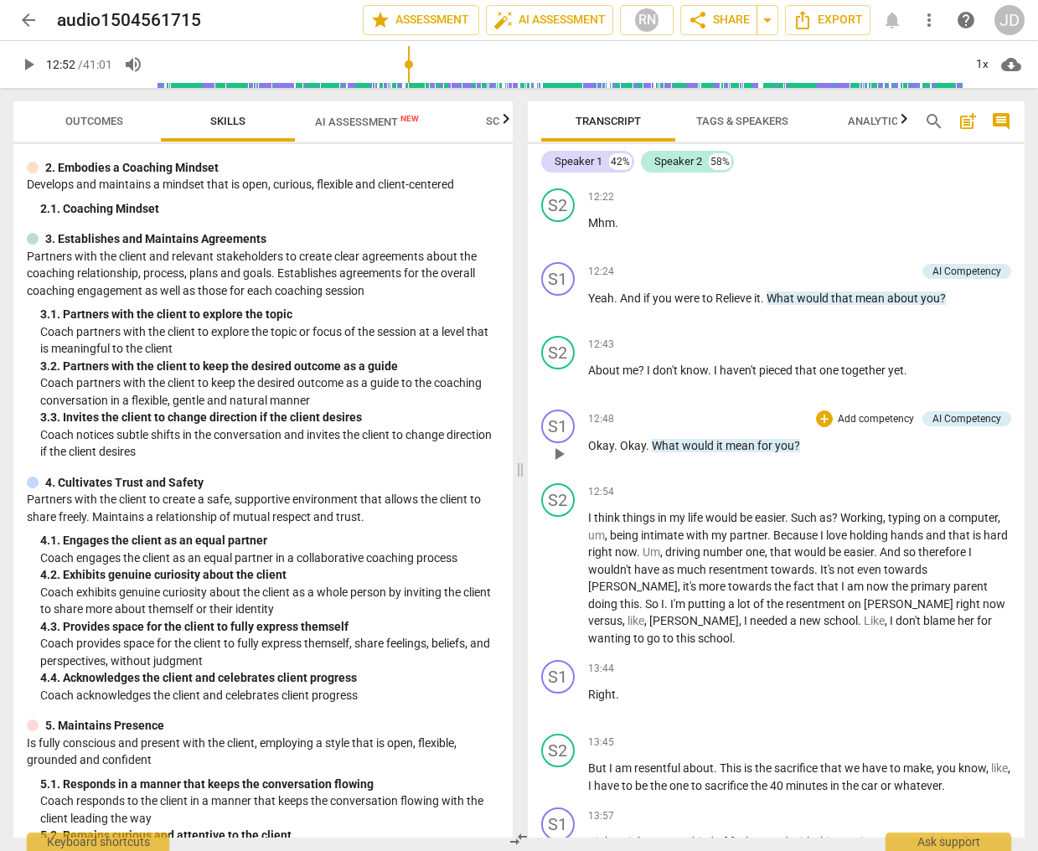
scroll to position [4881, 0]
click at [557, 455] on span "play_arrow" at bounding box center [559, 455] width 20 height 20
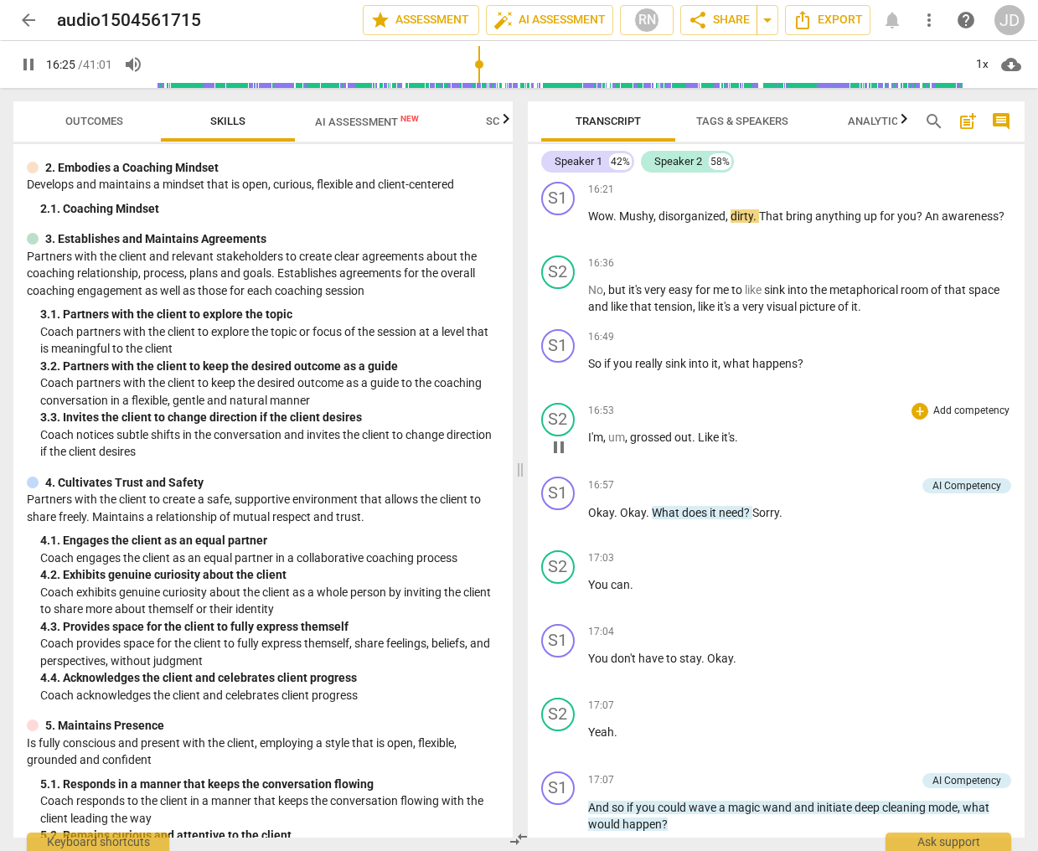
scroll to position [6560, 0]
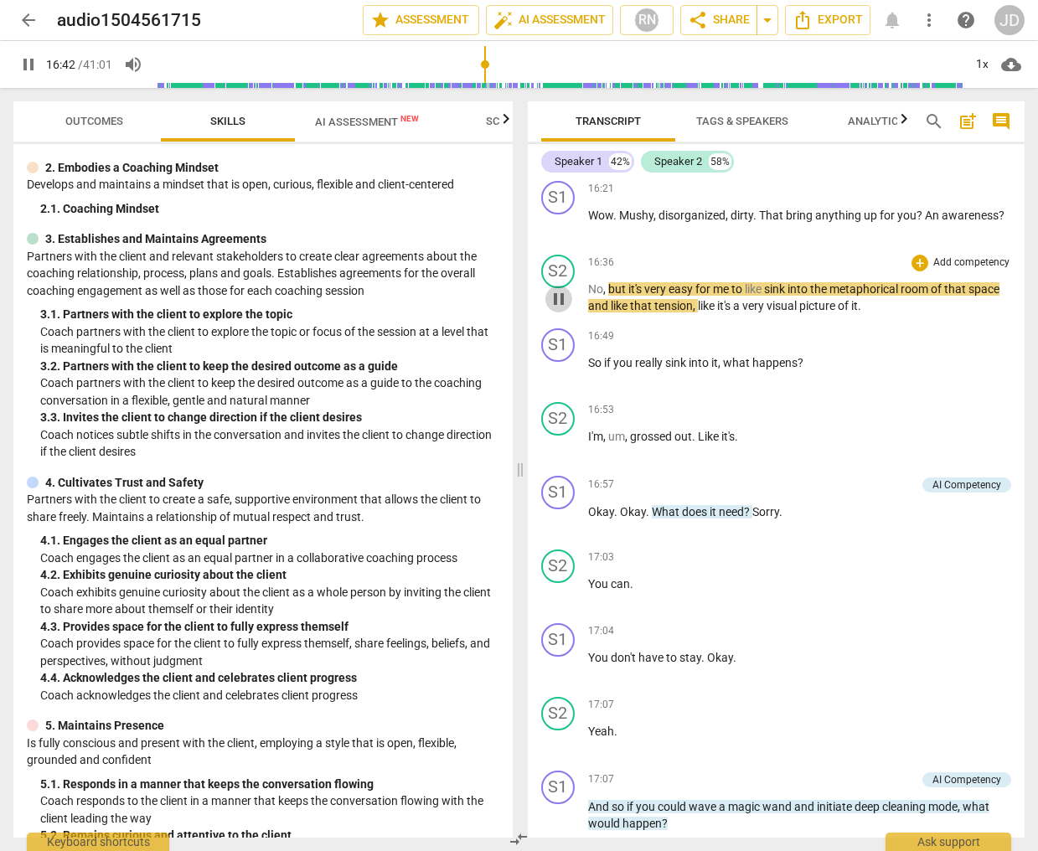
click at [559, 289] on span "pause" at bounding box center [559, 299] width 20 height 20
click at [558, 289] on span "play_arrow" at bounding box center [559, 299] width 20 height 20
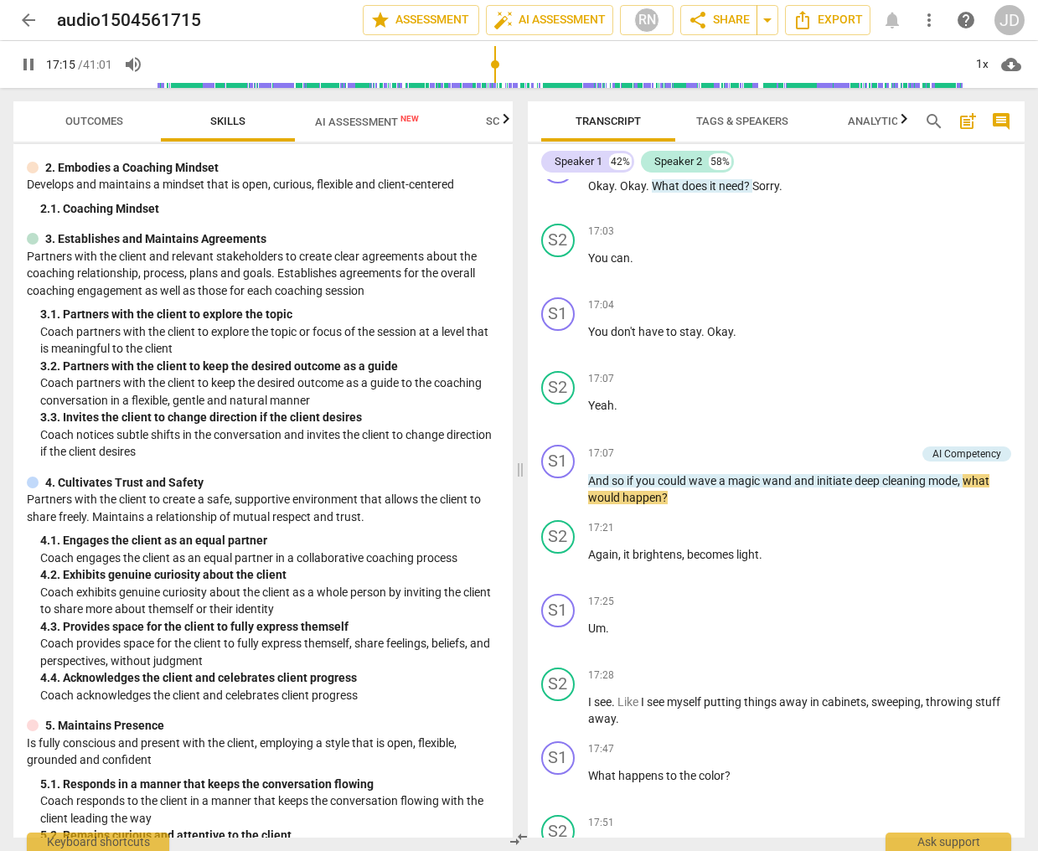
scroll to position [6882, 0]
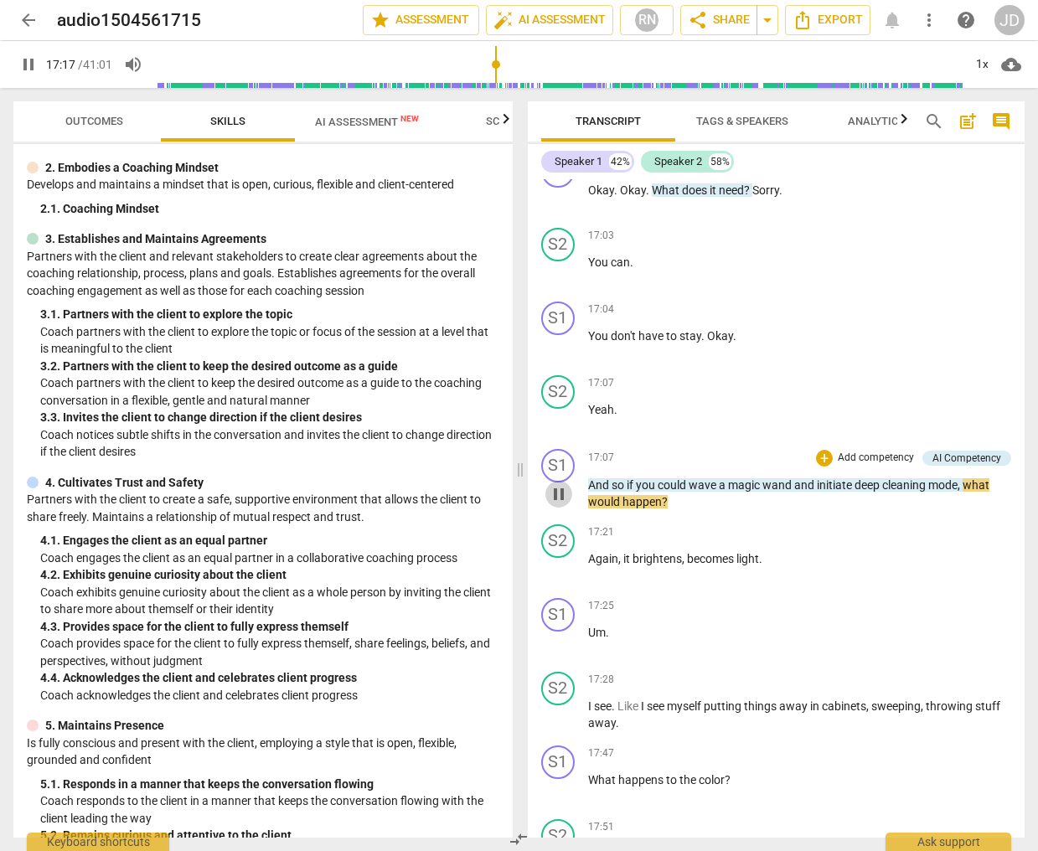
click at [551, 484] on span "pause" at bounding box center [559, 494] width 20 height 20
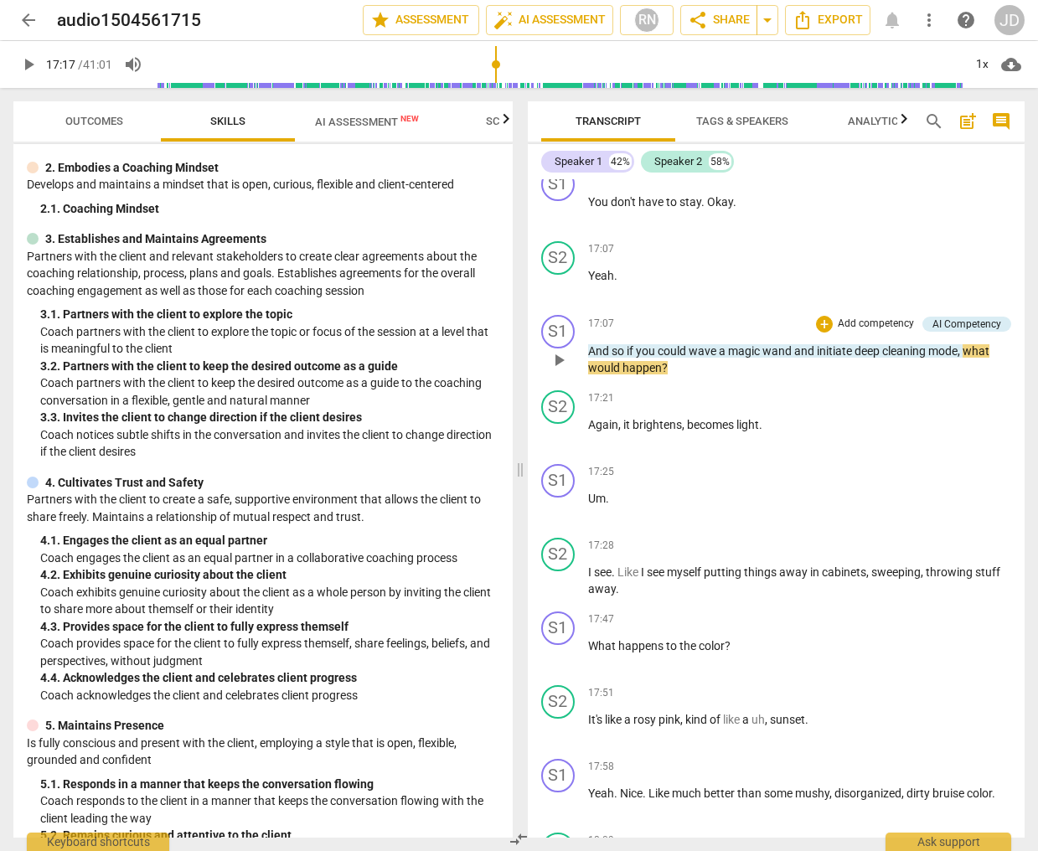
scroll to position [7019, 0]
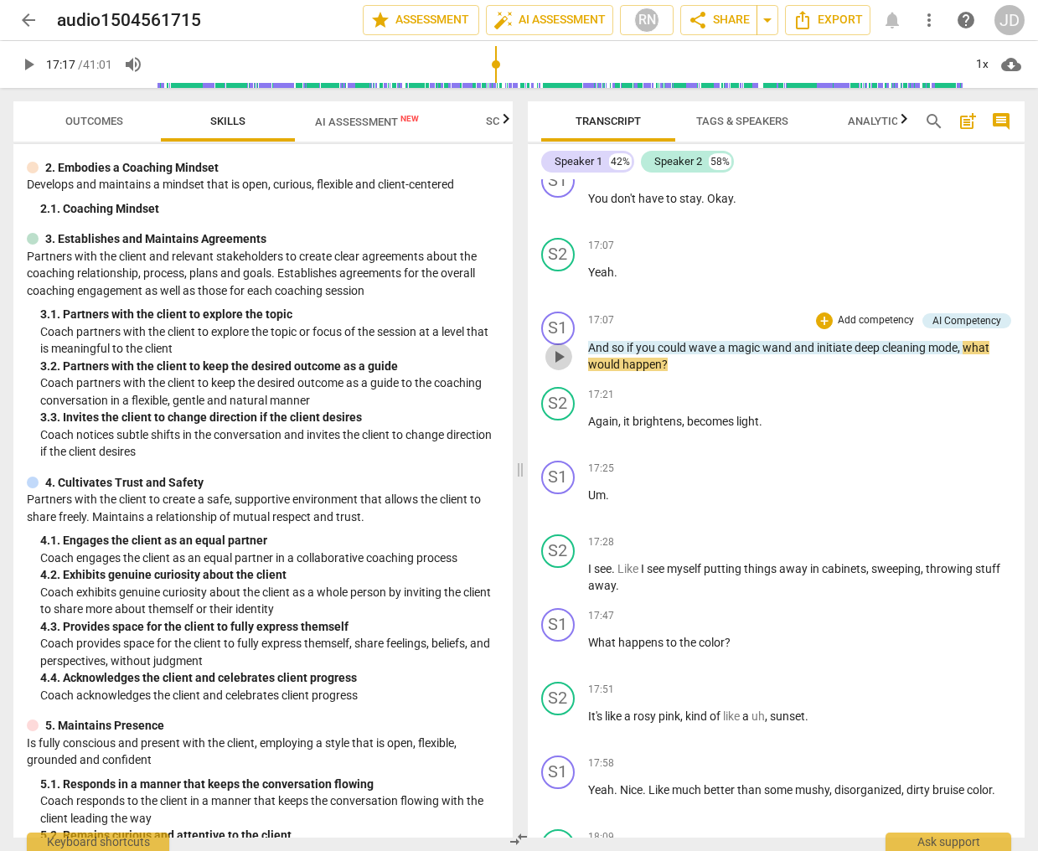
click at [555, 347] on span "play_arrow" at bounding box center [559, 357] width 20 height 20
click at [553, 347] on span "pause" at bounding box center [559, 357] width 20 height 20
click at [558, 347] on span "play_arrow" at bounding box center [559, 357] width 20 height 20
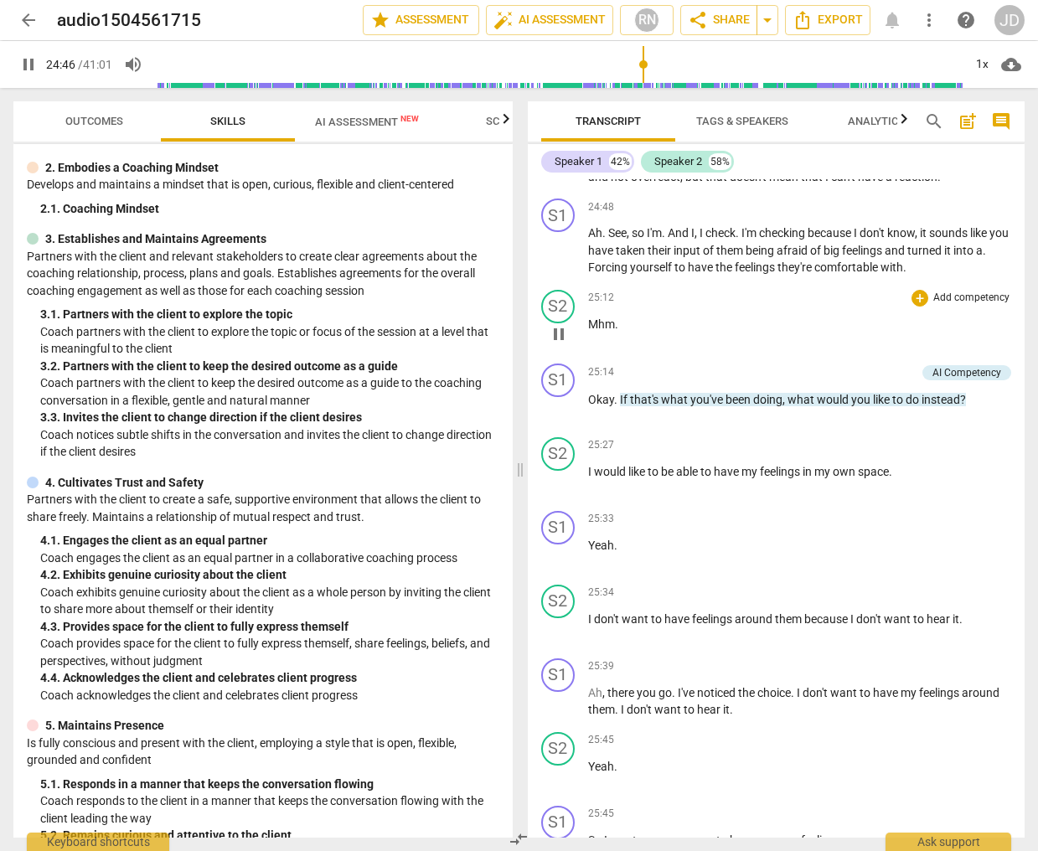
scroll to position [10122, 0]
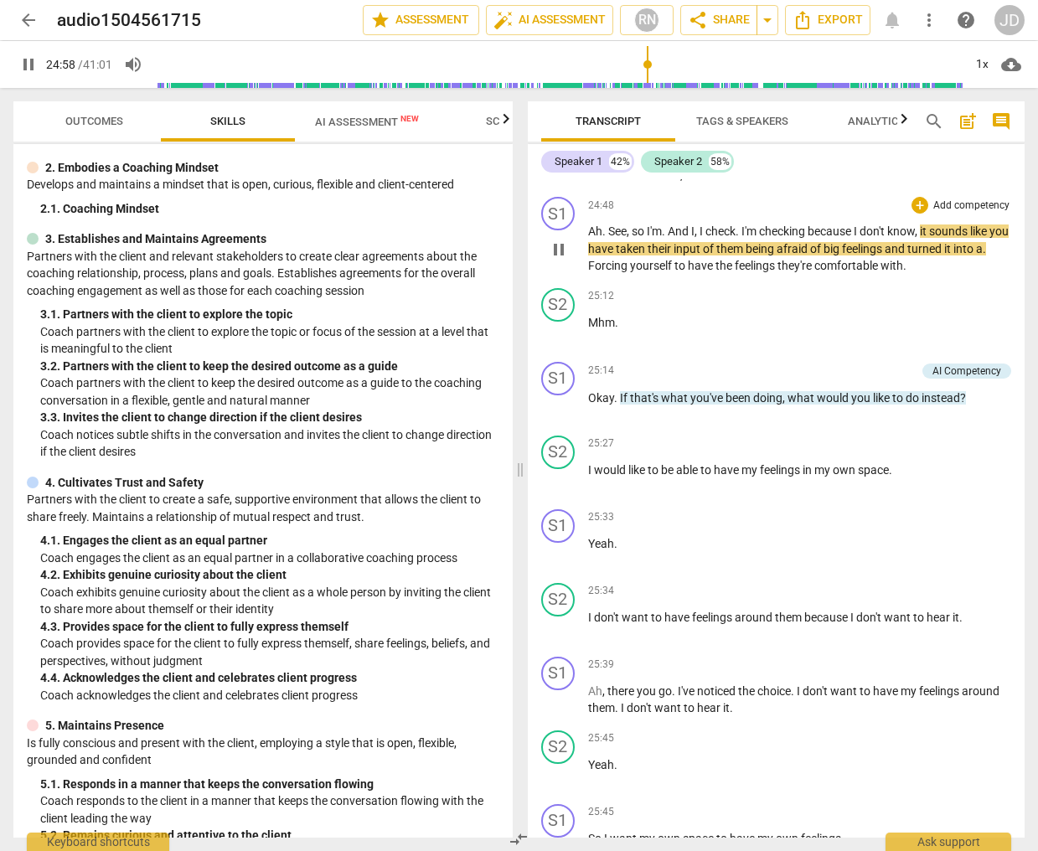
click at [561, 240] on span "pause" at bounding box center [559, 250] width 20 height 20
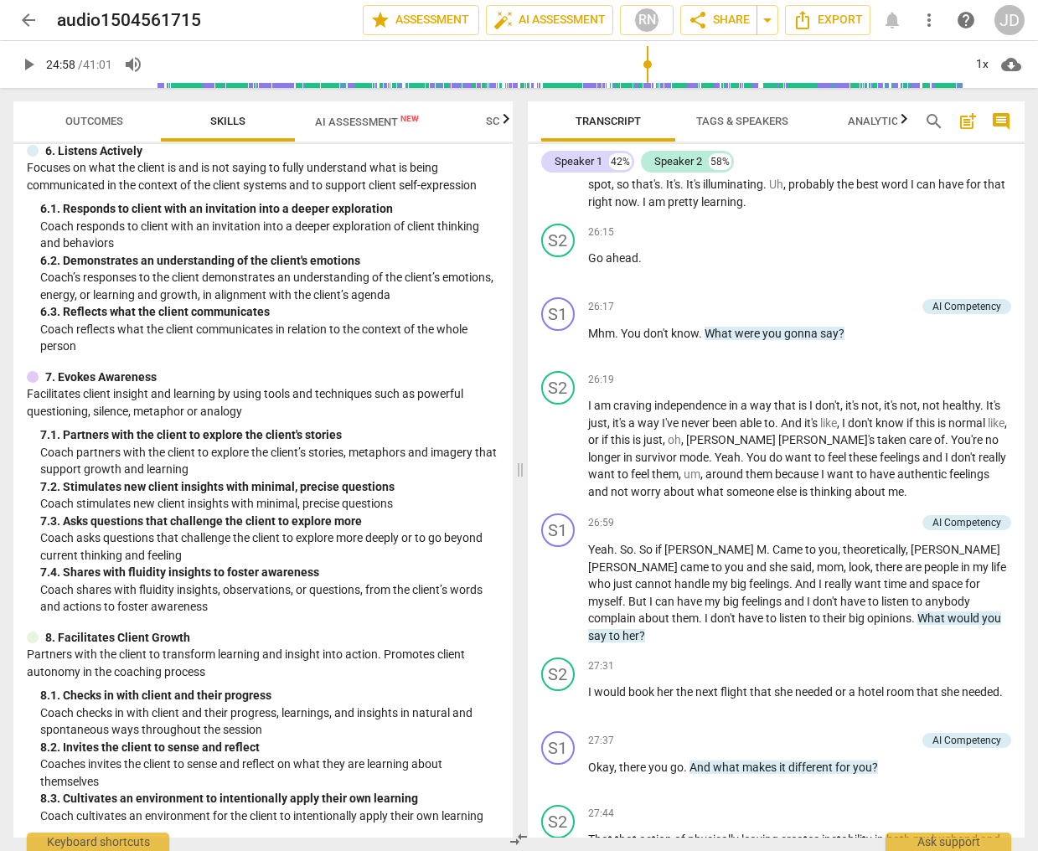
scroll to position [11102, 0]
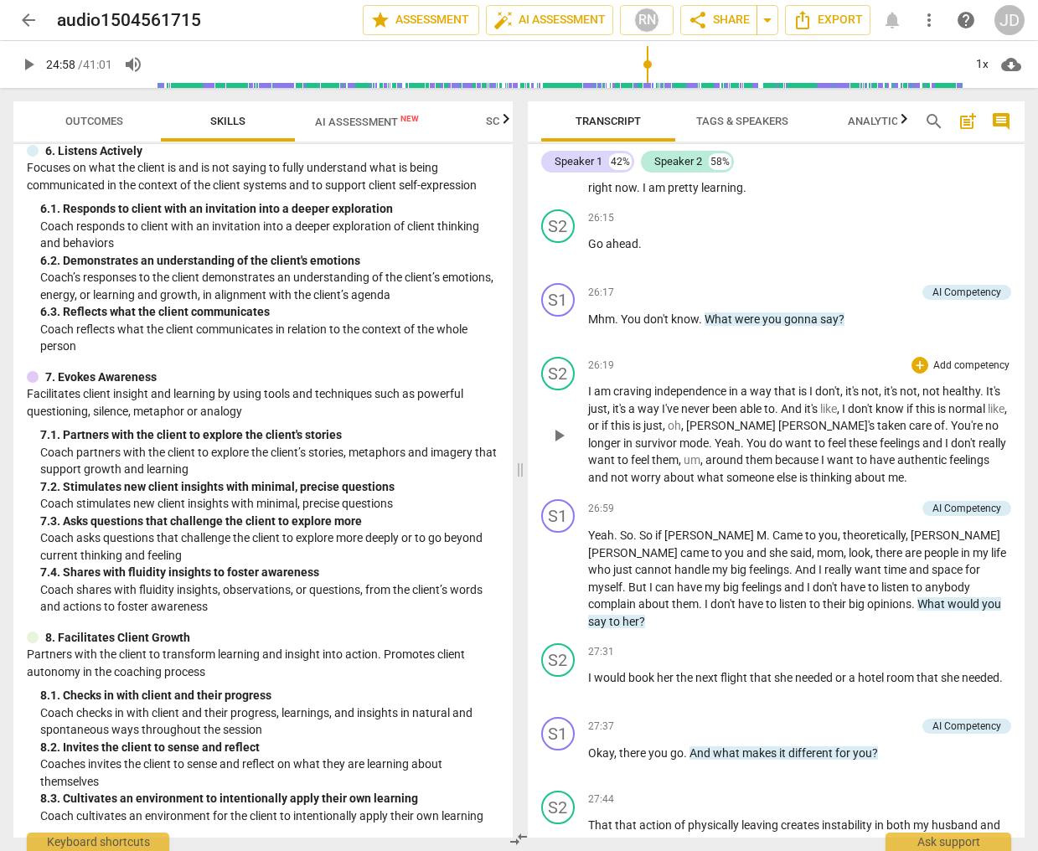
click at [557, 426] on span "play_arrow" at bounding box center [559, 436] width 20 height 20
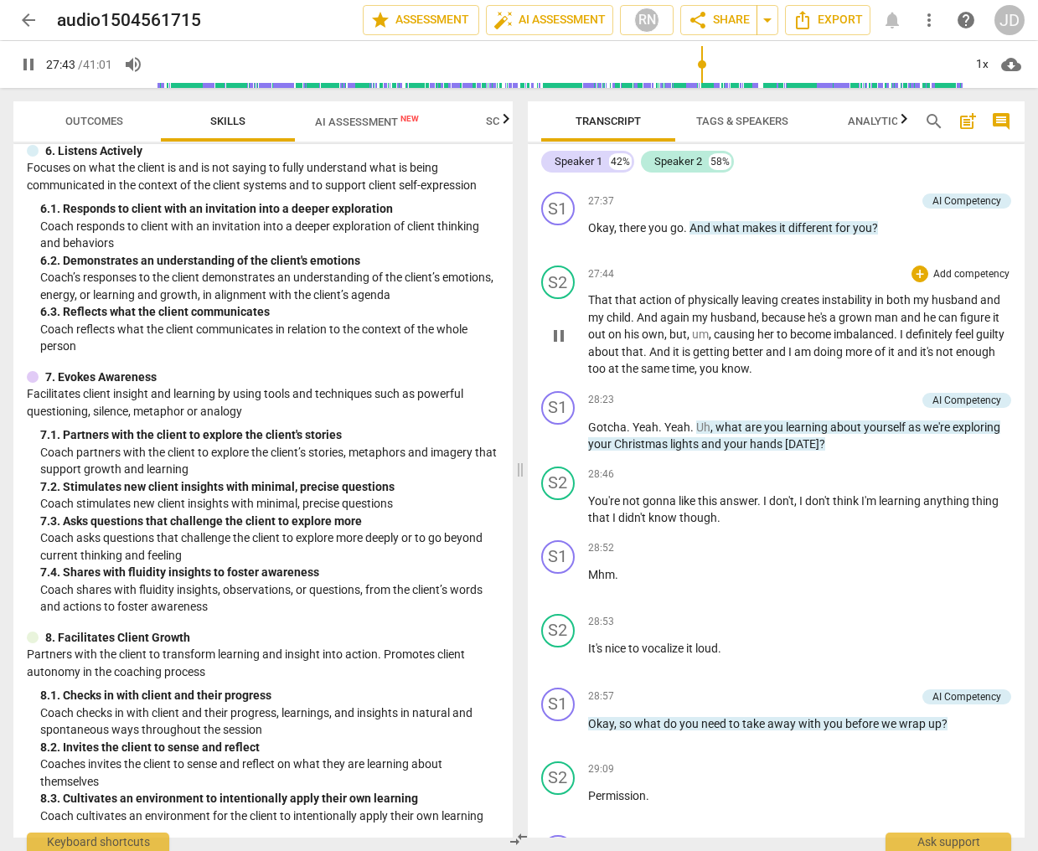
scroll to position [11623, 0]
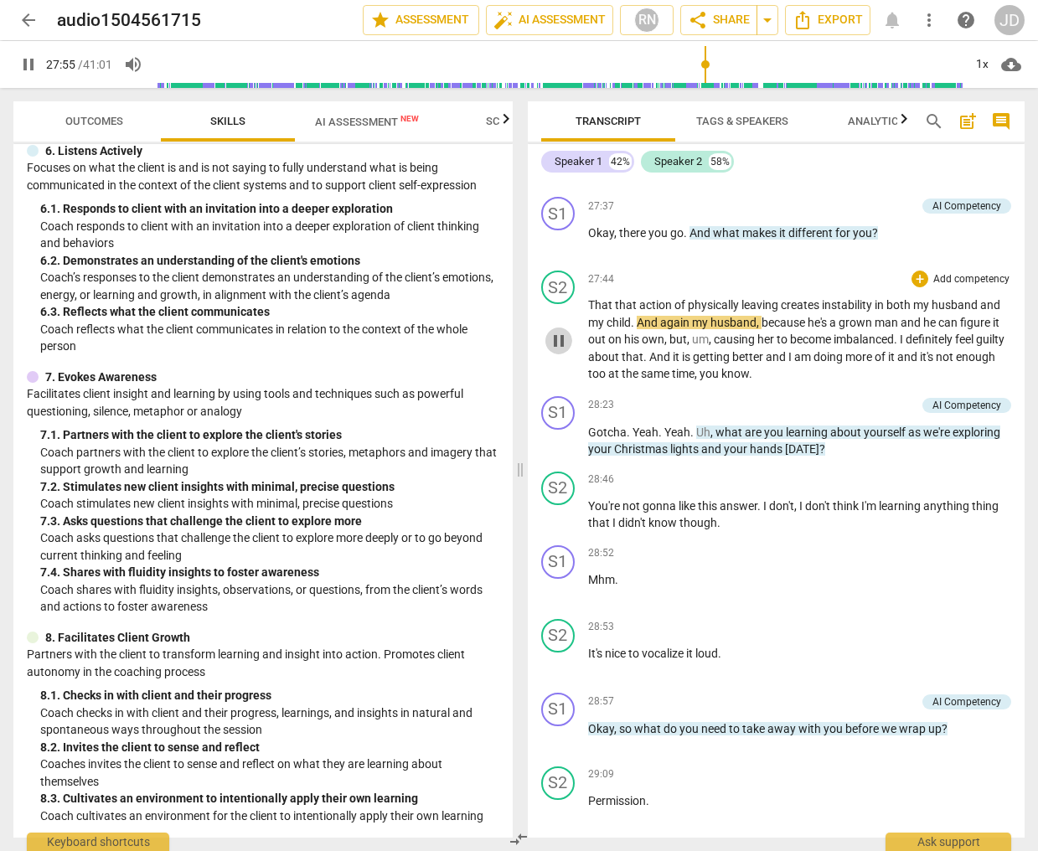
click at [560, 331] on span "pause" at bounding box center [559, 341] width 20 height 20
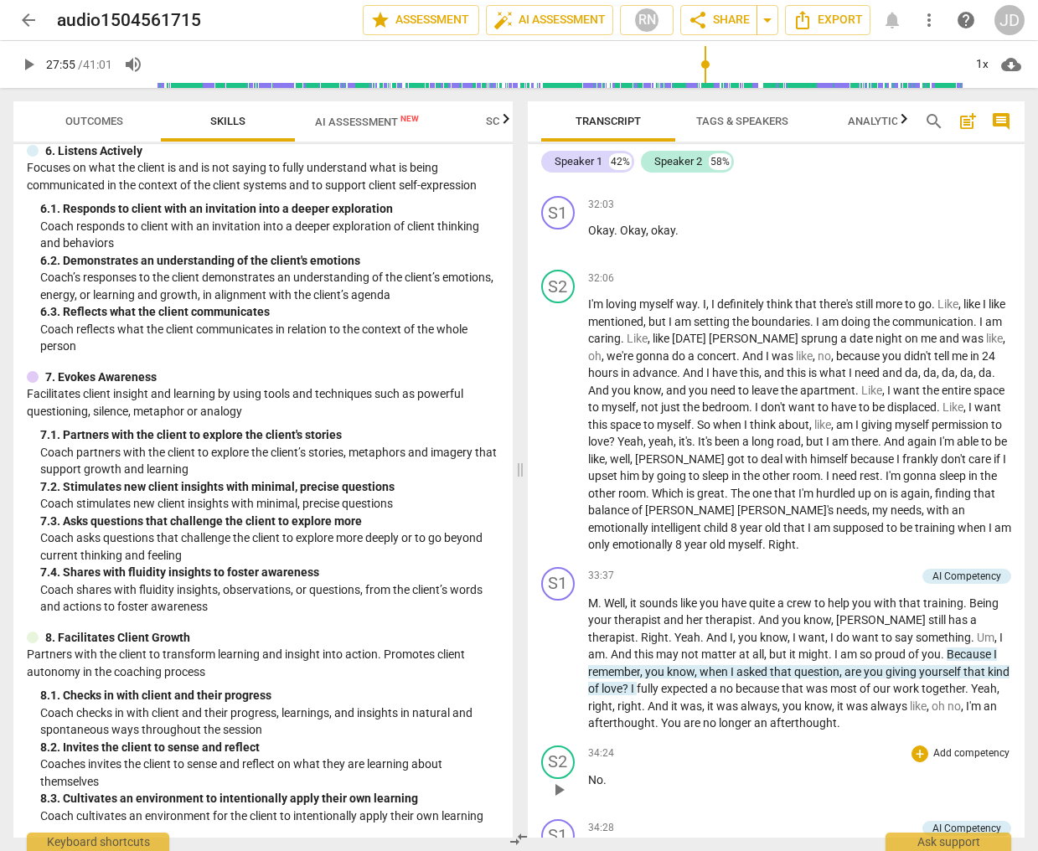
scroll to position [13789, 0]
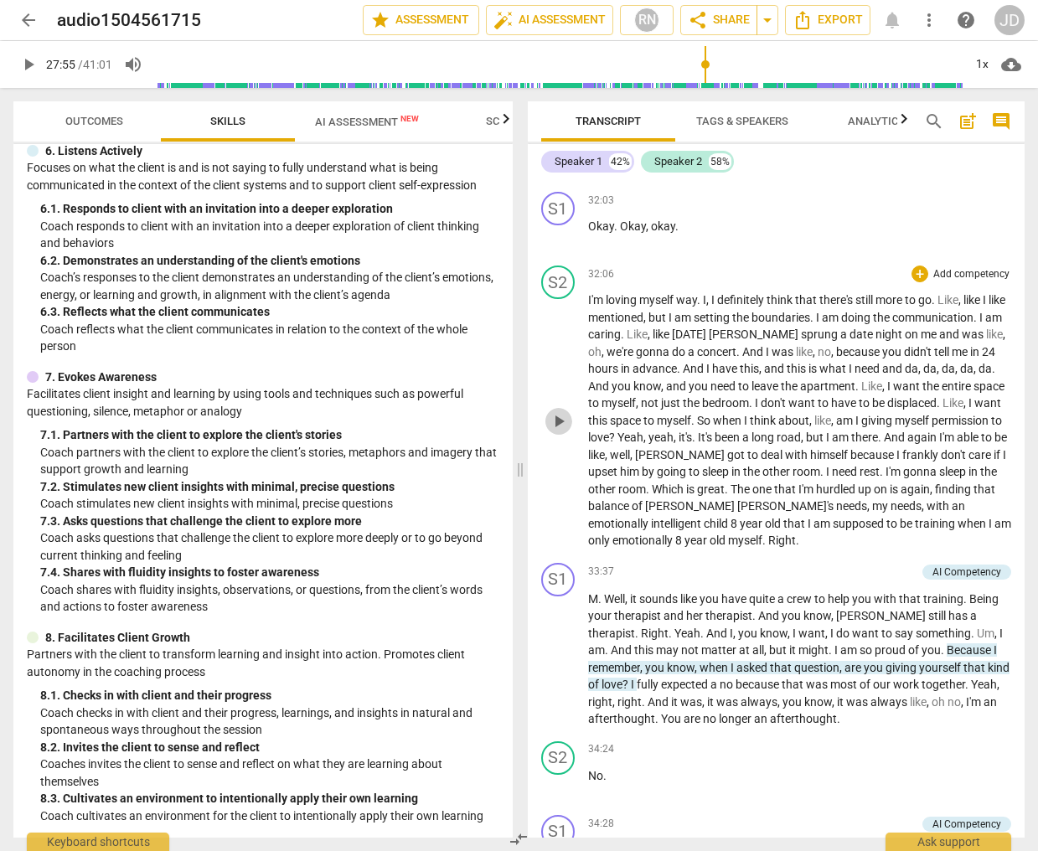
click at [558, 411] on span "play_arrow" at bounding box center [559, 421] width 20 height 20
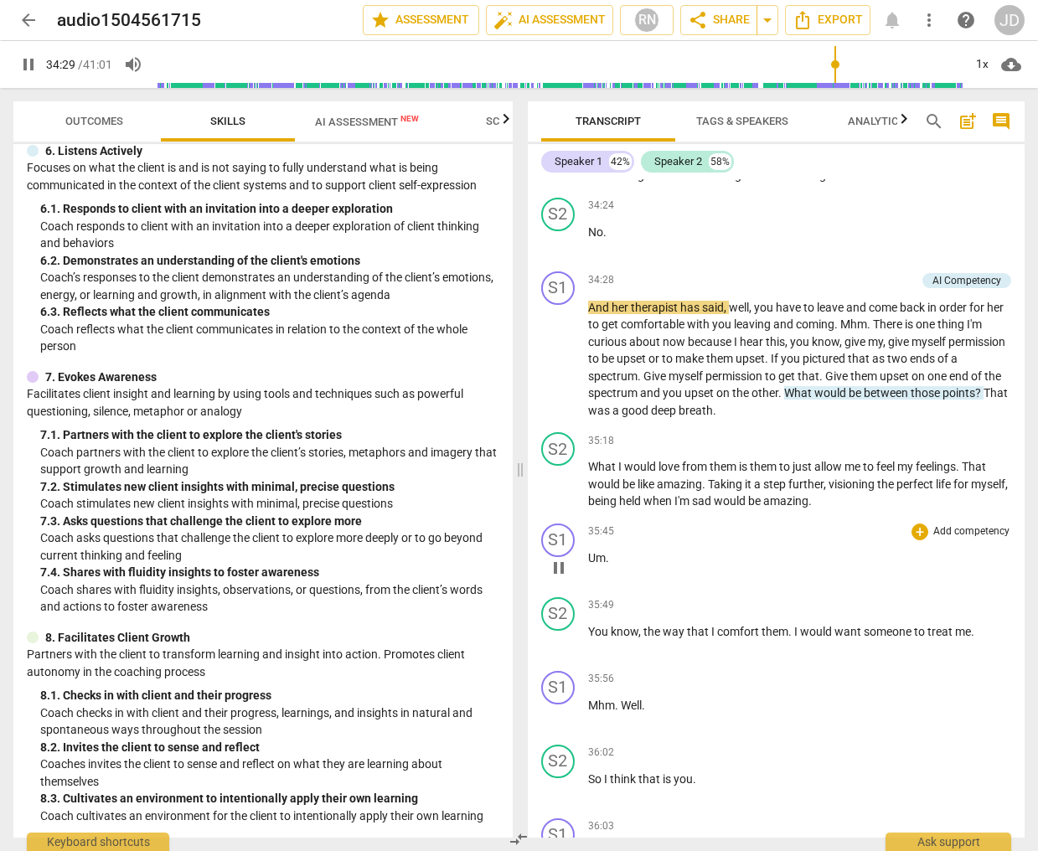
scroll to position [14338, 0]
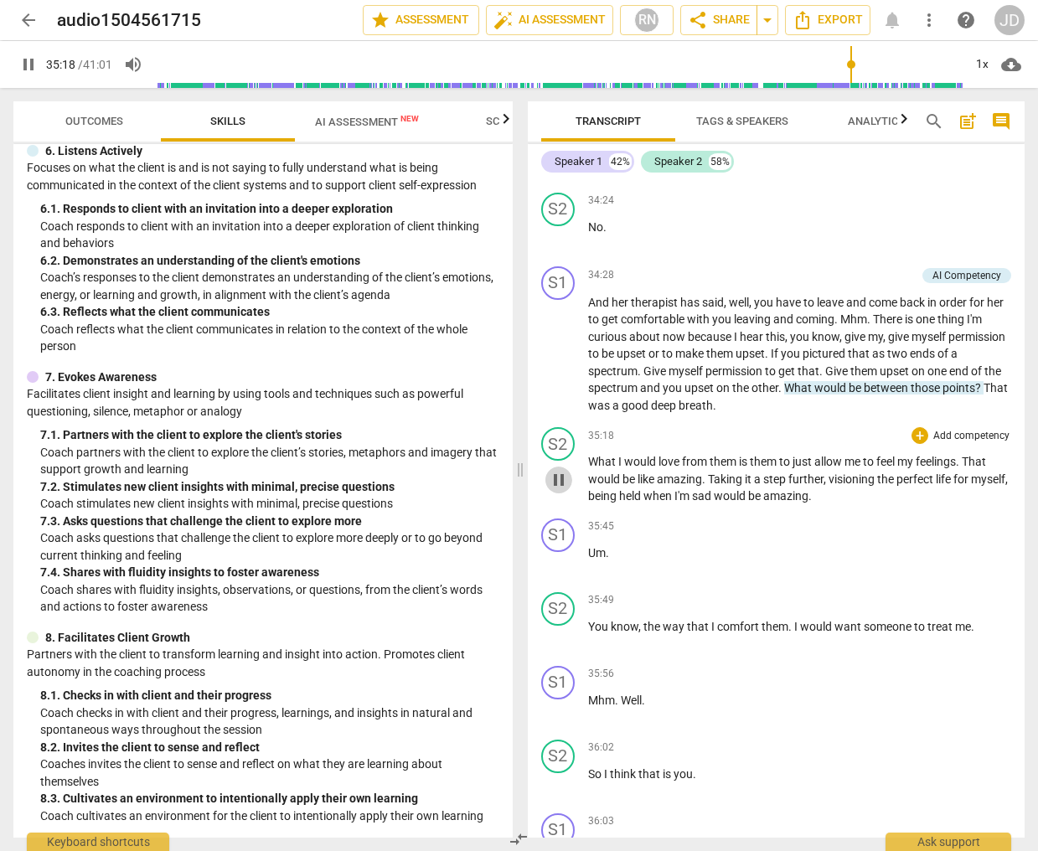
click at [554, 470] on span "pause" at bounding box center [559, 480] width 20 height 20
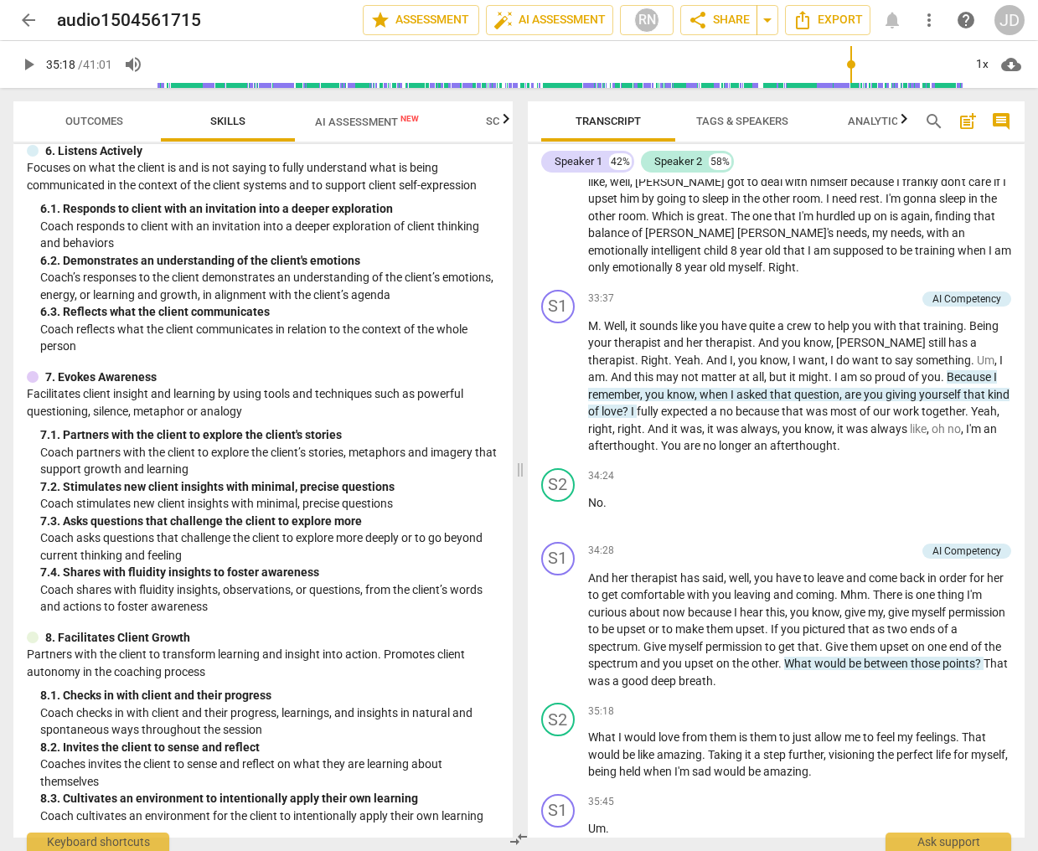
scroll to position [0, 0]
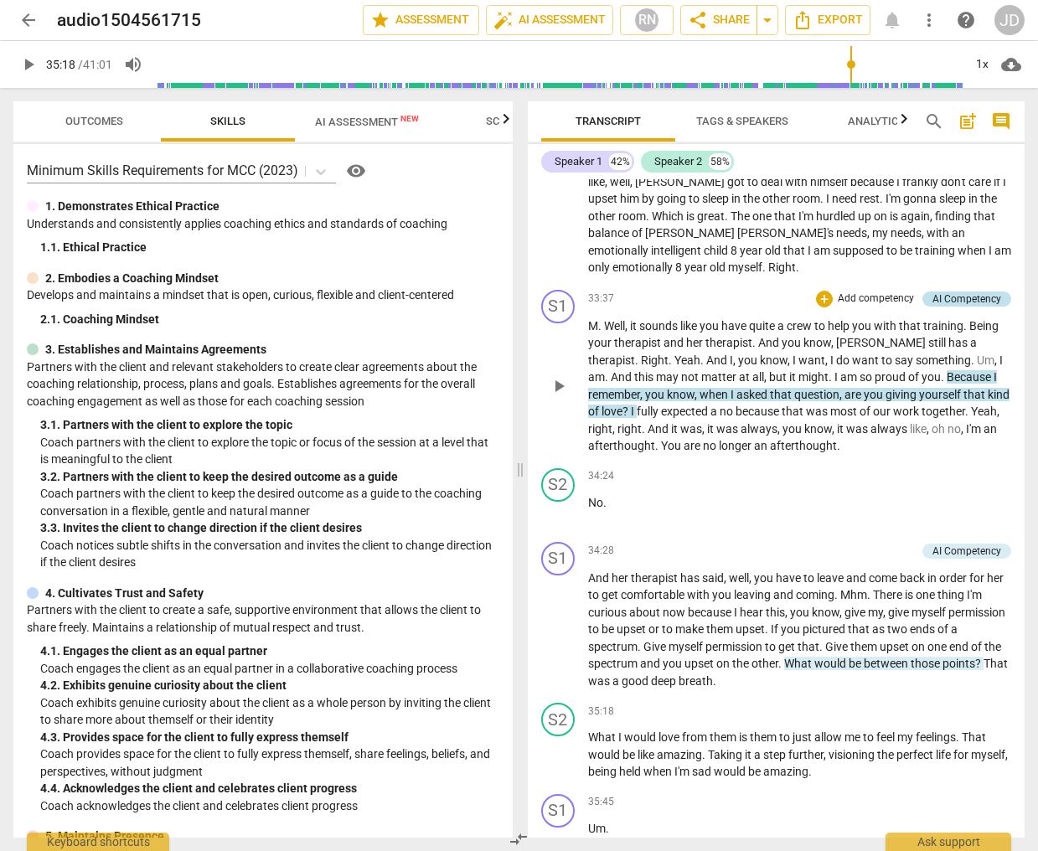
click at [971, 292] on div "AI Competency" at bounding box center [967, 299] width 69 height 15
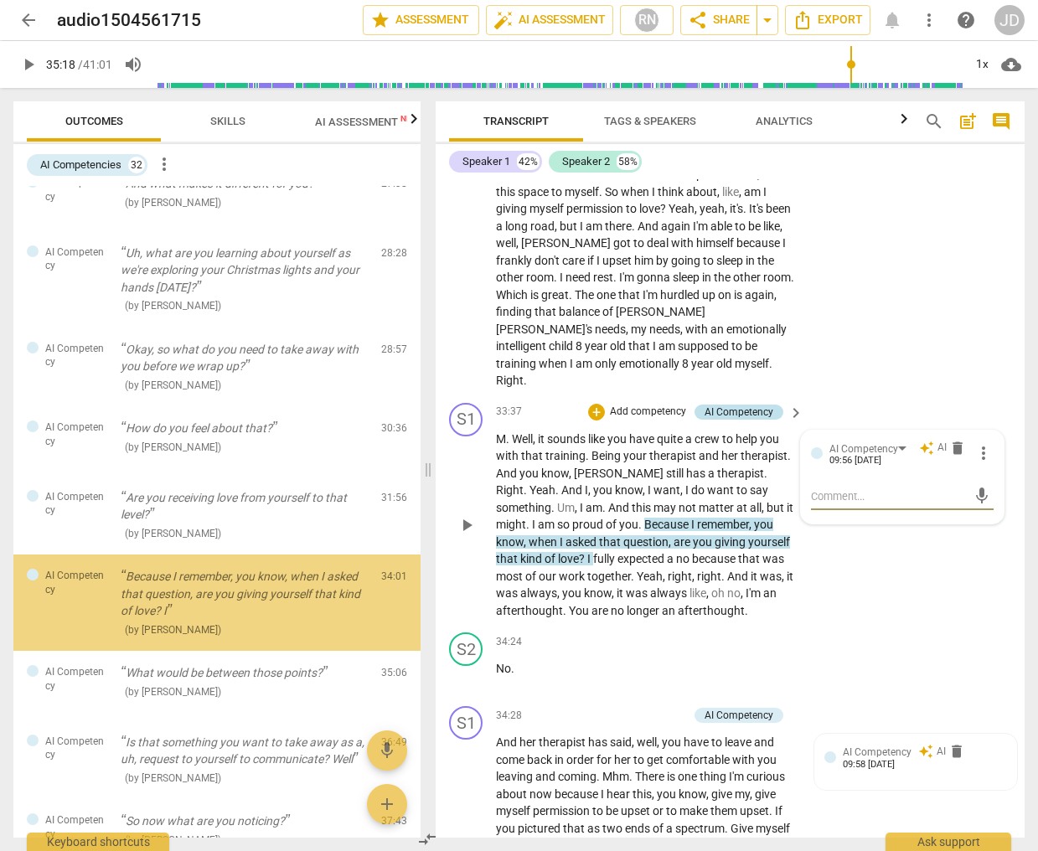
scroll to position [1671, 0]
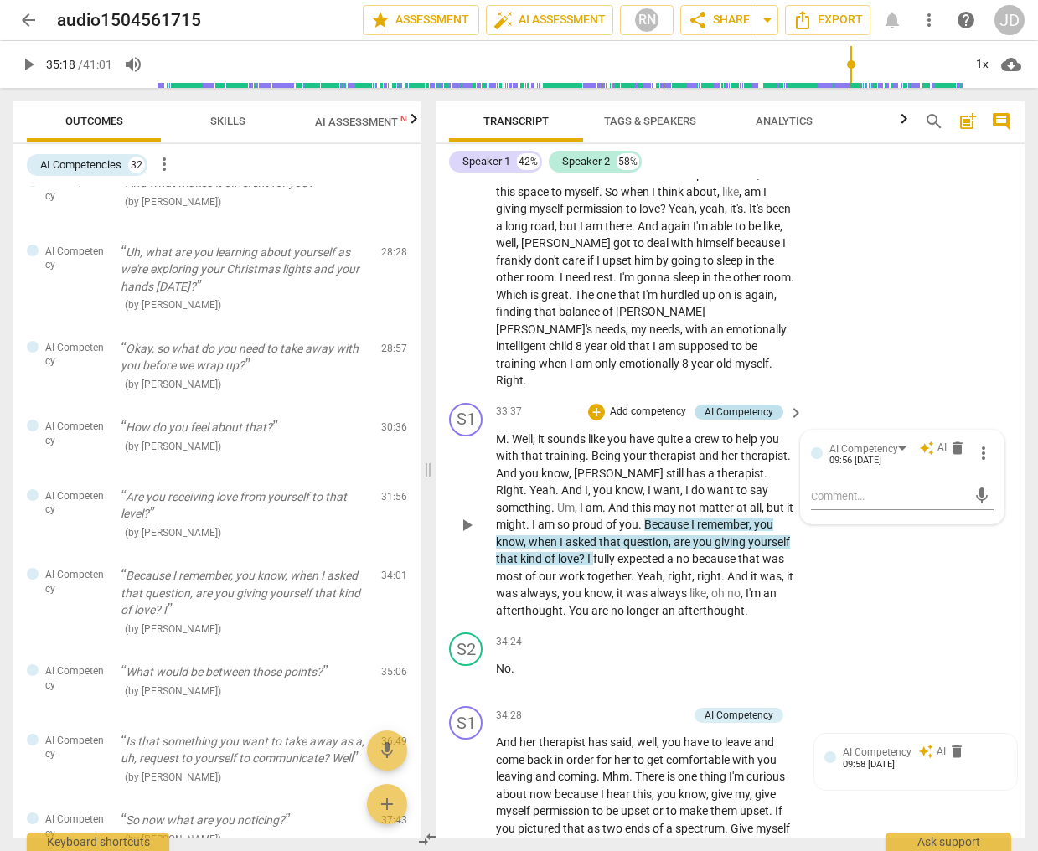
click at [732, 405] on div "AI Competency" at bounding box center [739, 412] width 69 height 15
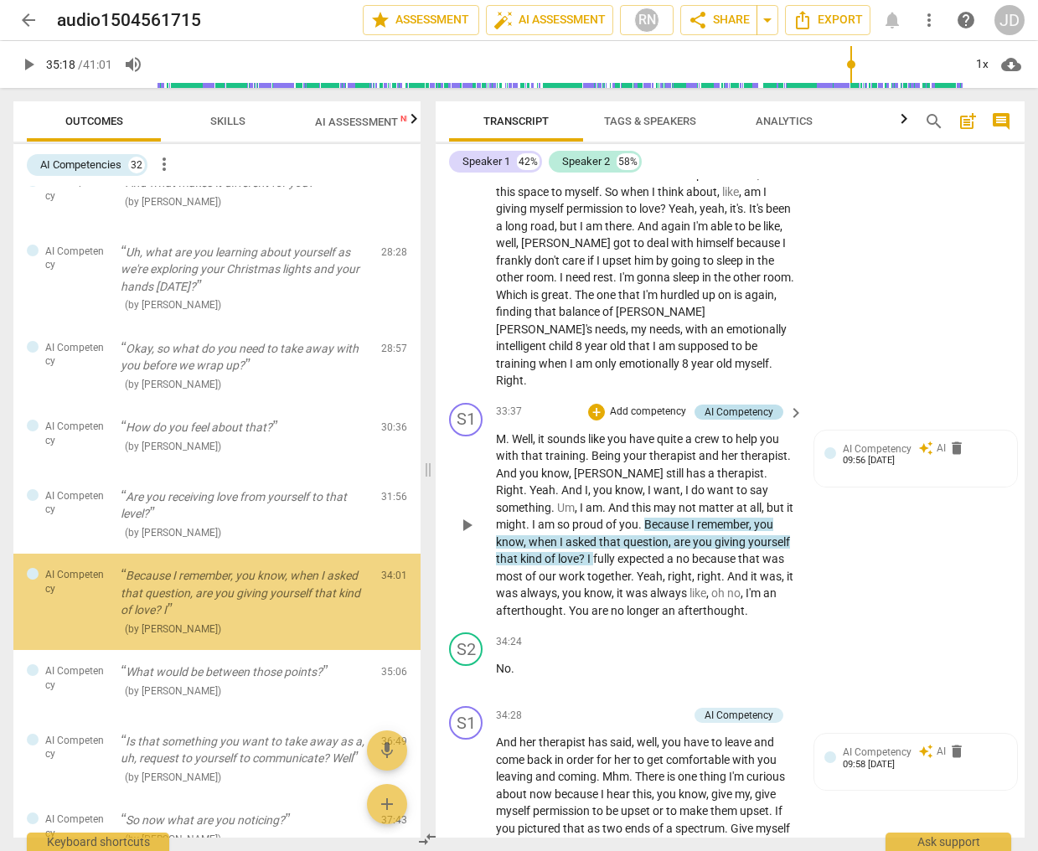
scroll to position [1761, 0]
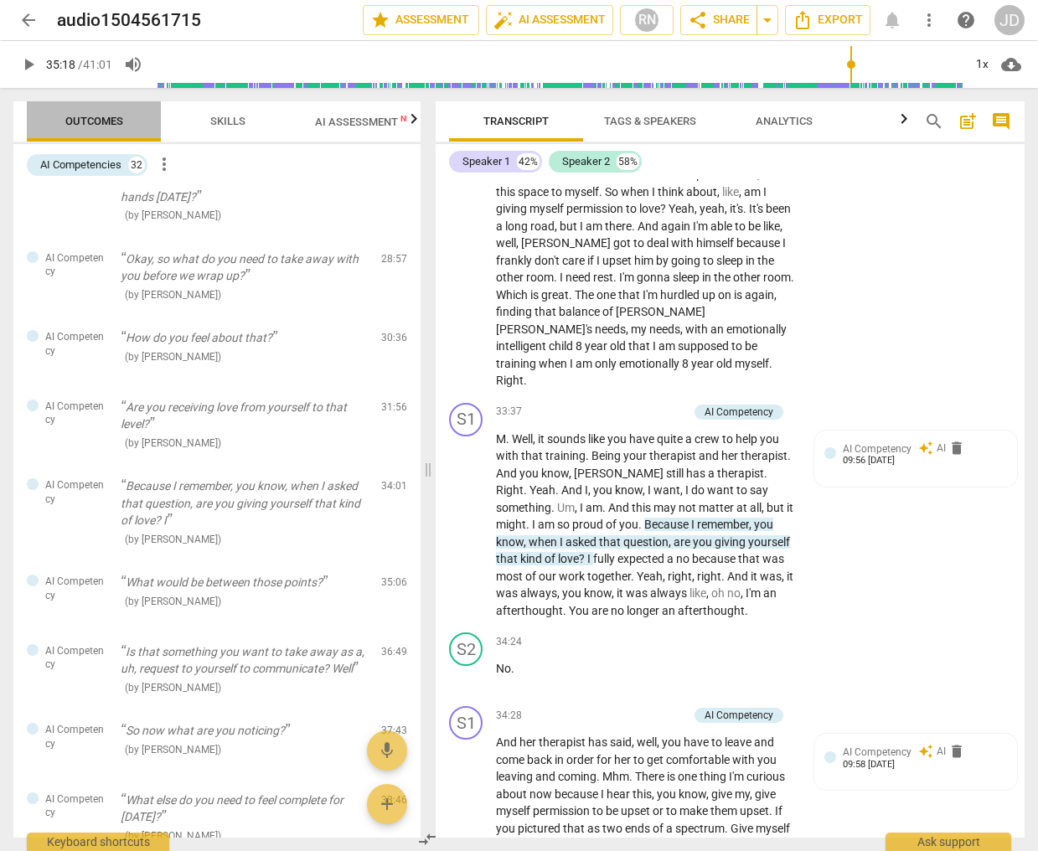
click at [101, 122] on span "Outcomes" at bounding box center [94, 121] width 58 height 13
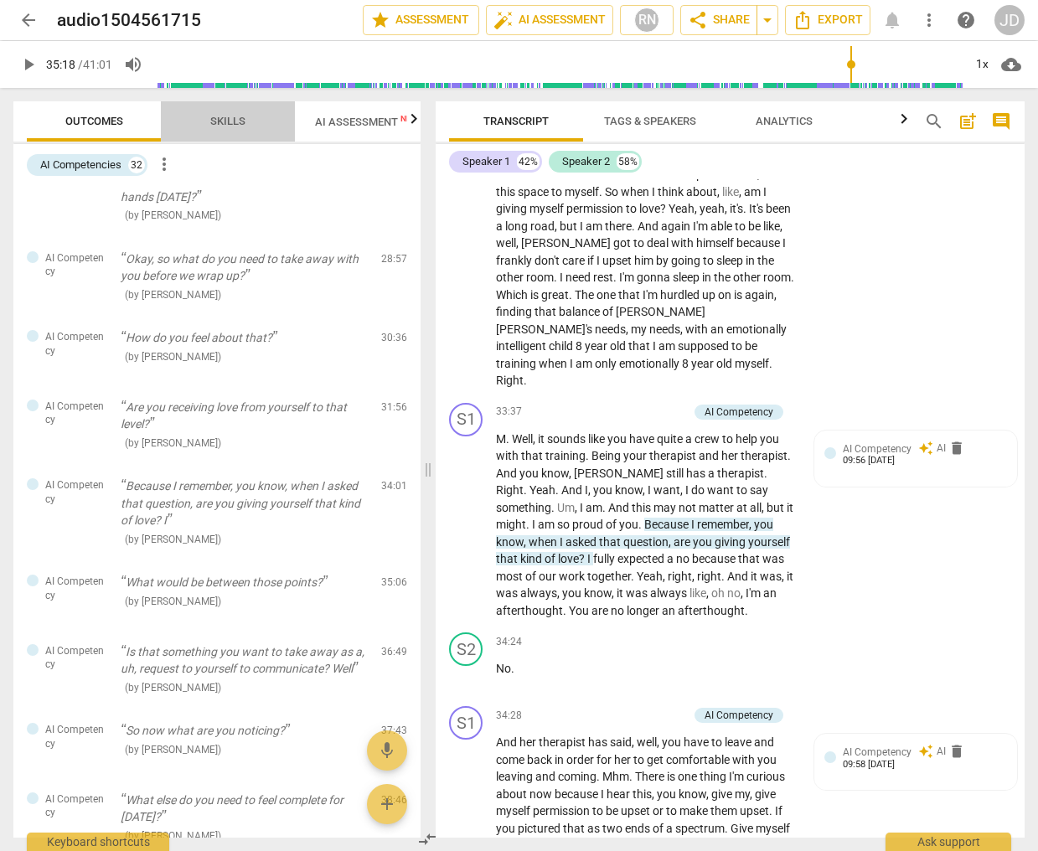
click at [219, 126] on span "Skills" at bounding box center [227, 121] width 35 height 13
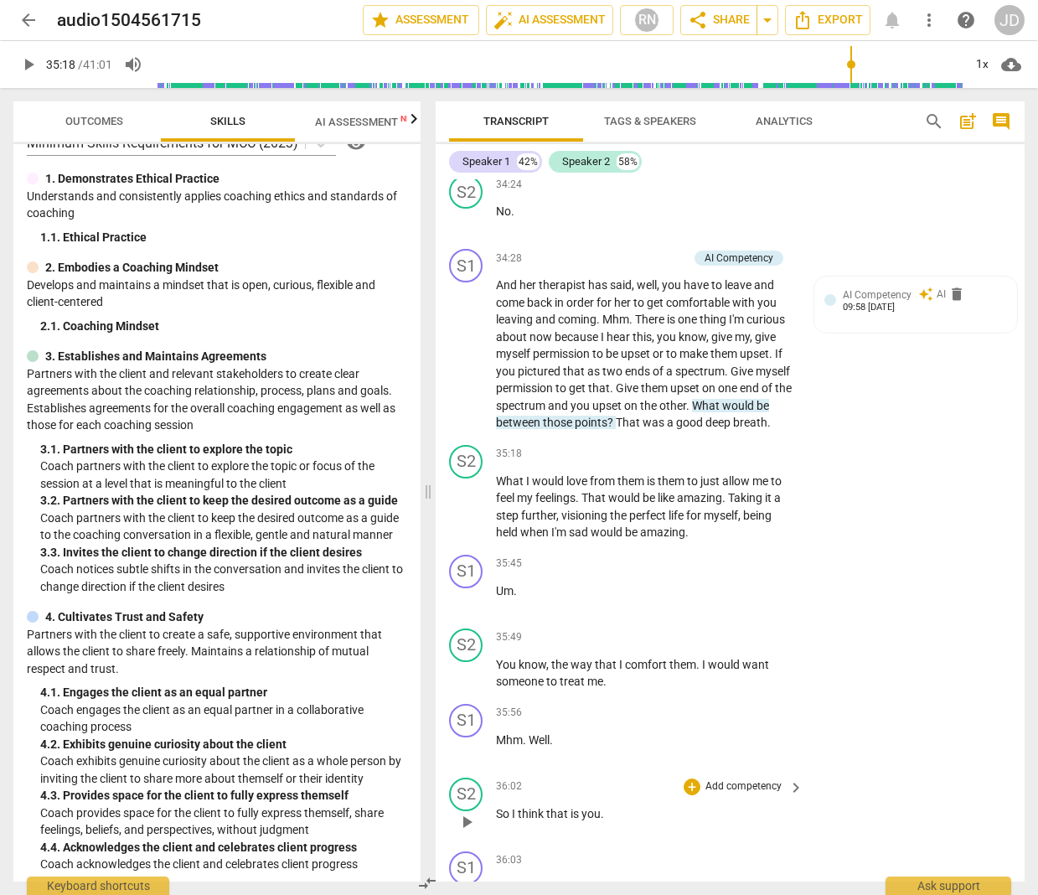
scroll to position [0, 0]
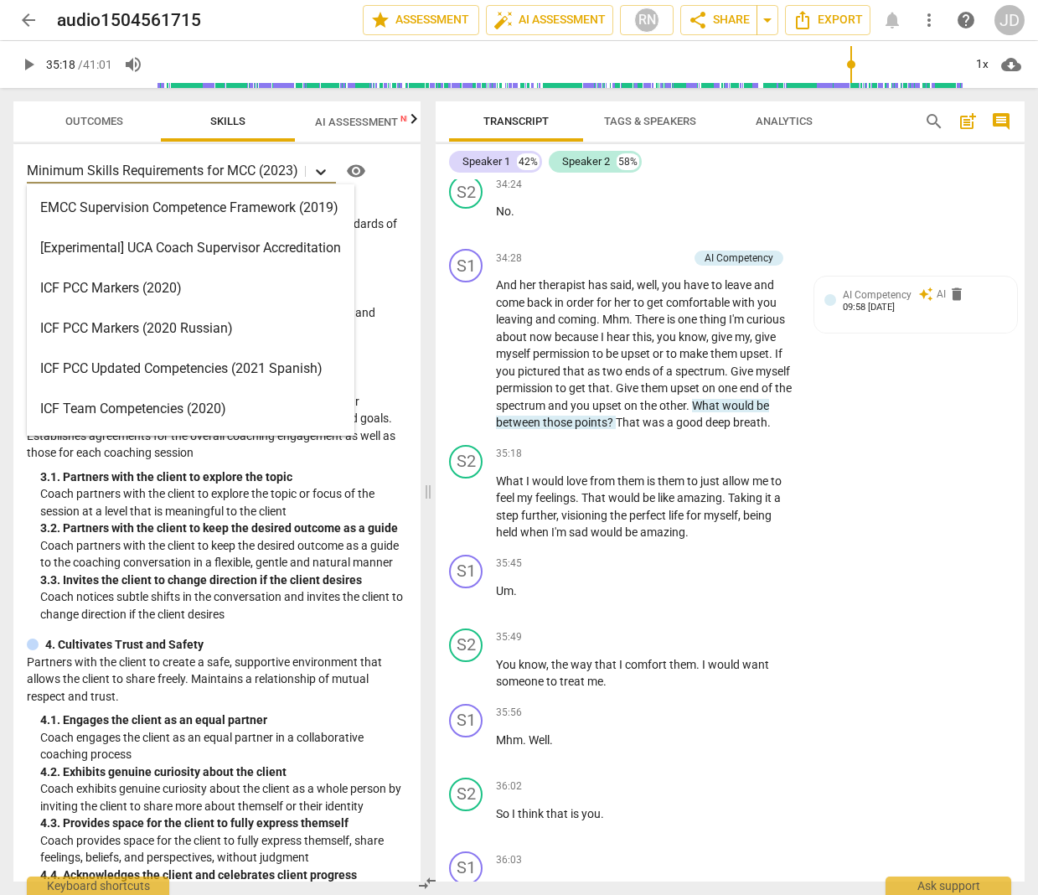
click at [323, 171] on icon at bounding box center [321, 172] width 10 height 6
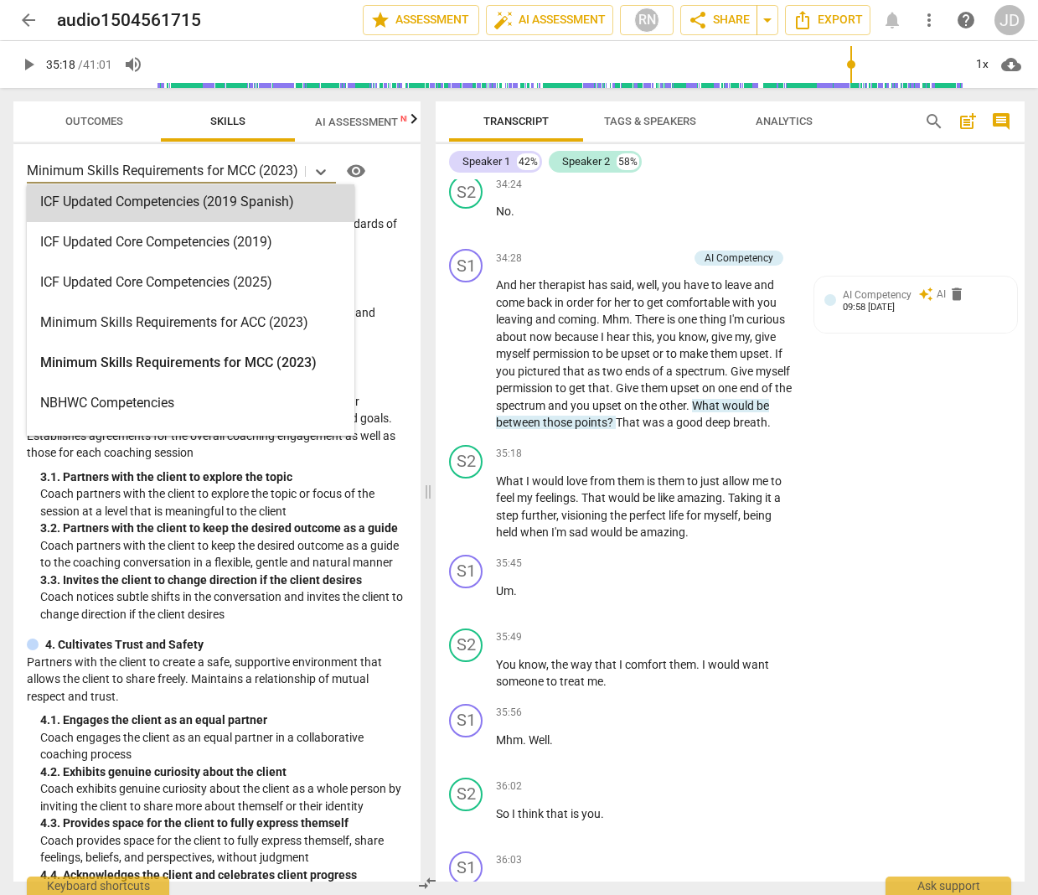
scroll to position [301, 0]
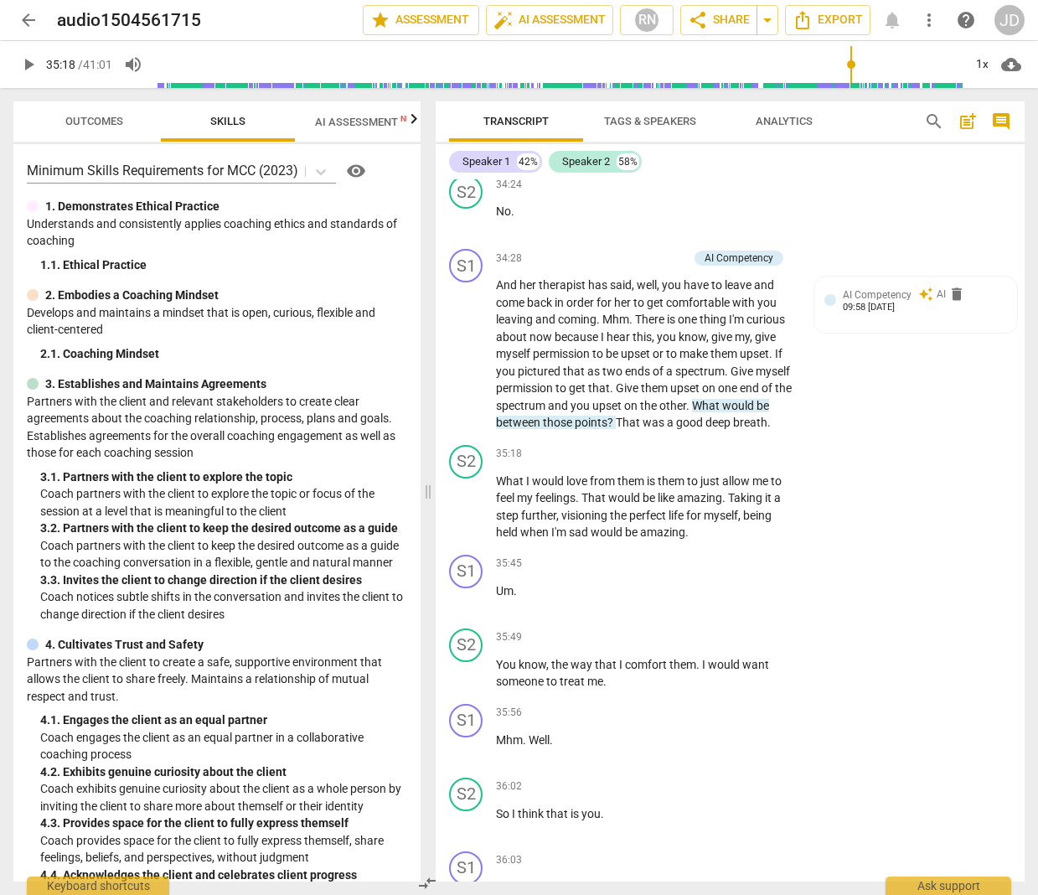
type input "2118"
